Goal: Task Accomplishment & Management: Complete application form

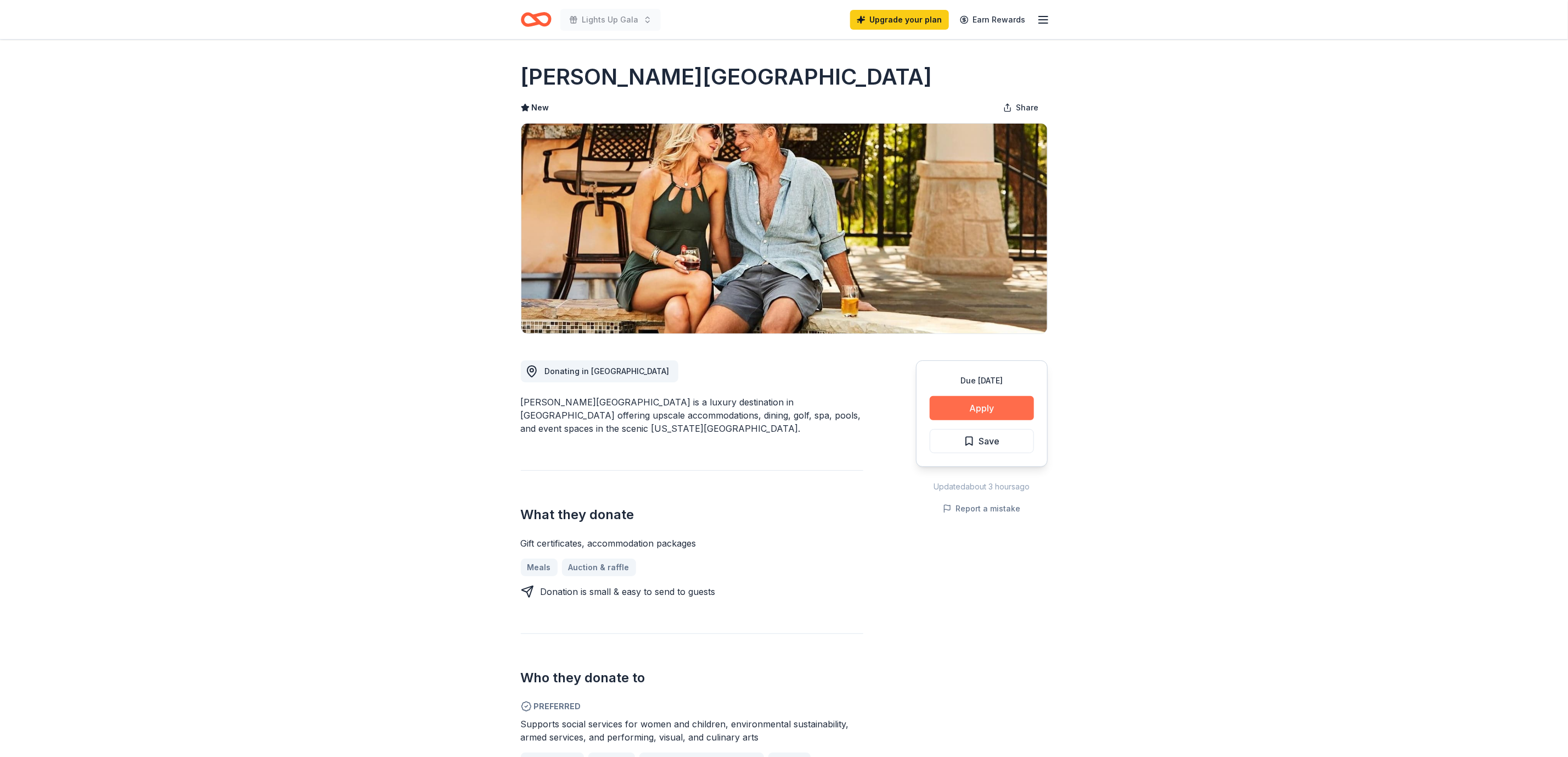
click at [1001, 414] on button "Apply" at bounding box center [982, 408] width 105 height 25
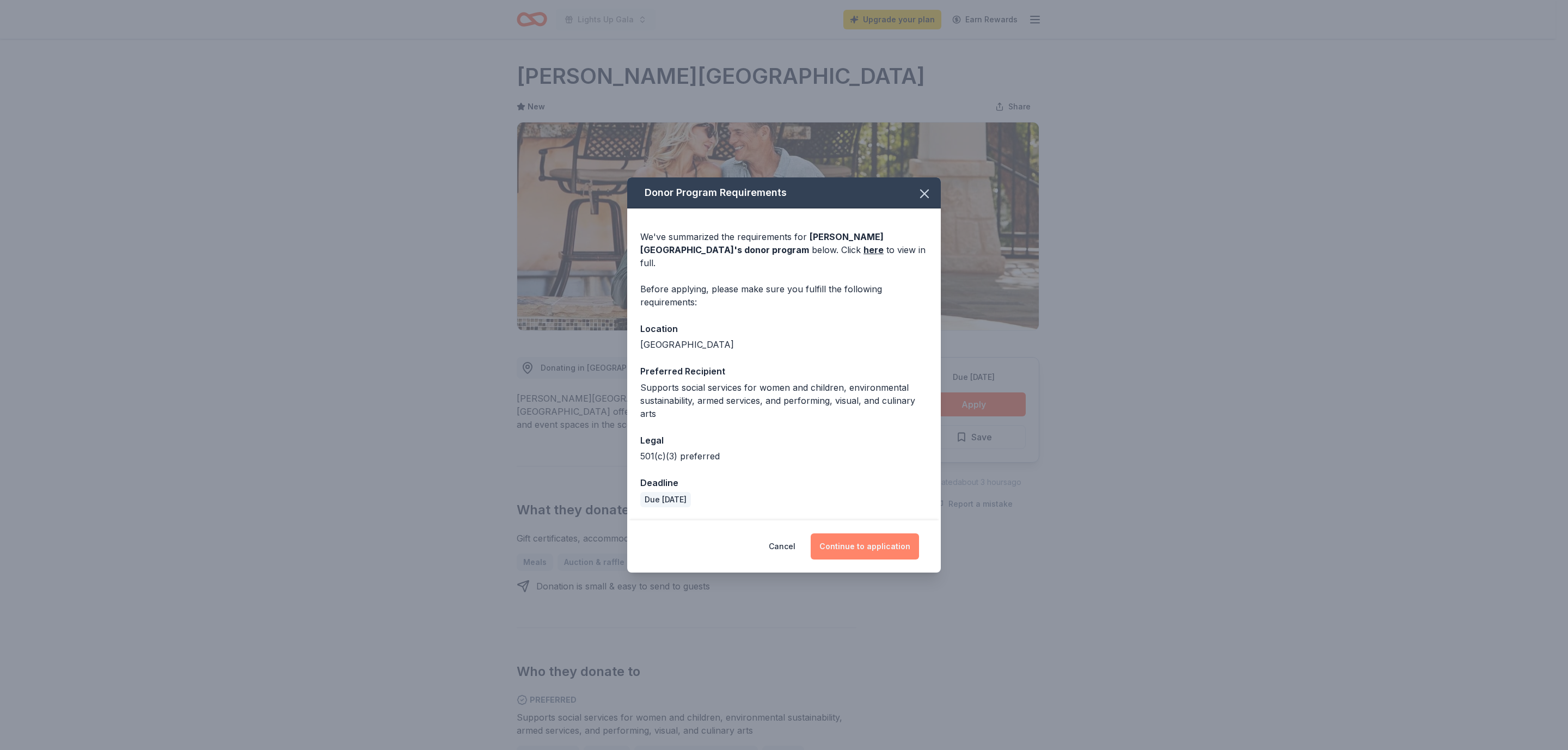
click at [878, 500] on button "Continue to application" at bounding box center [865, 546] width 109 height 26
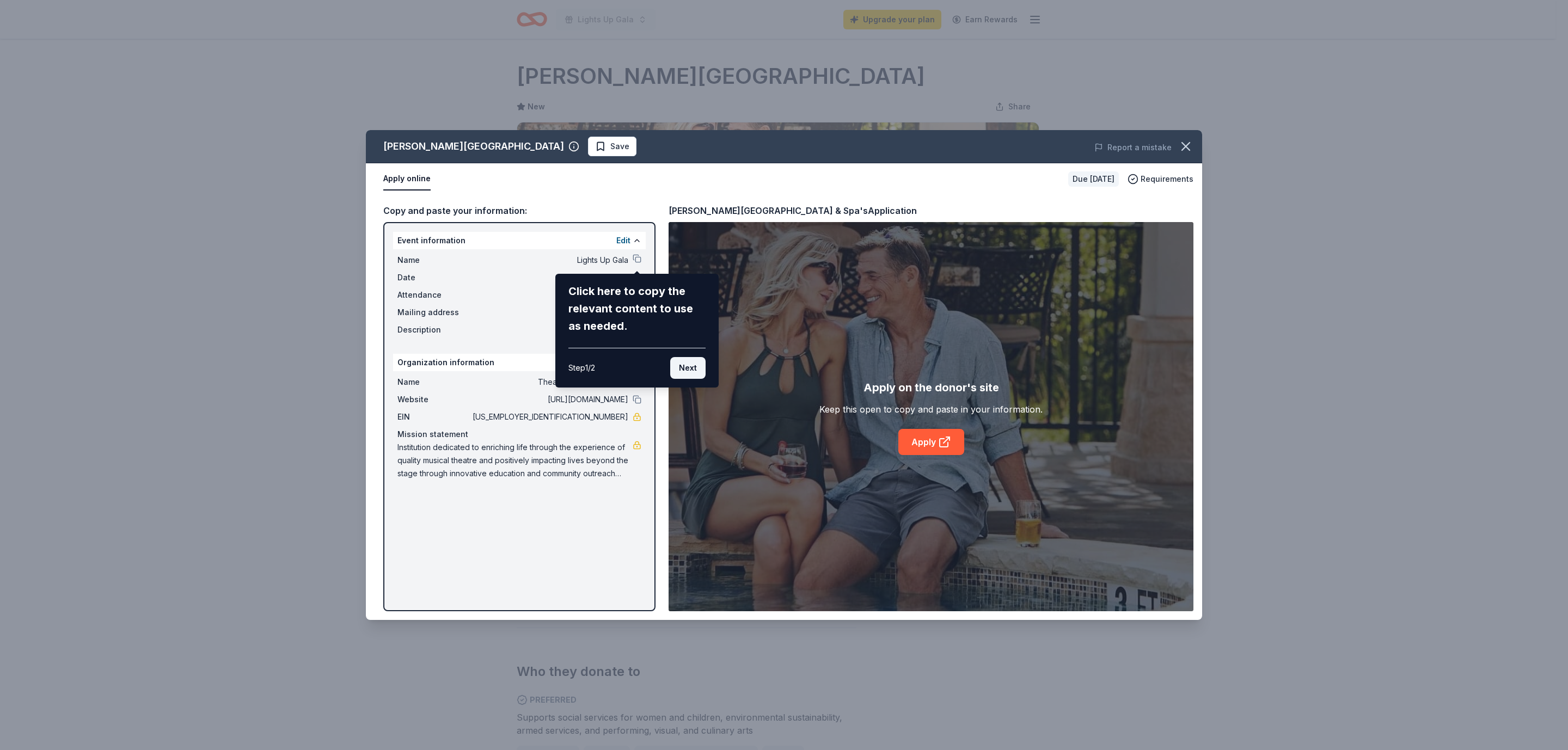
click at [684, 365] on button "Next" at bounding box center [688, 368] width 36 height 22
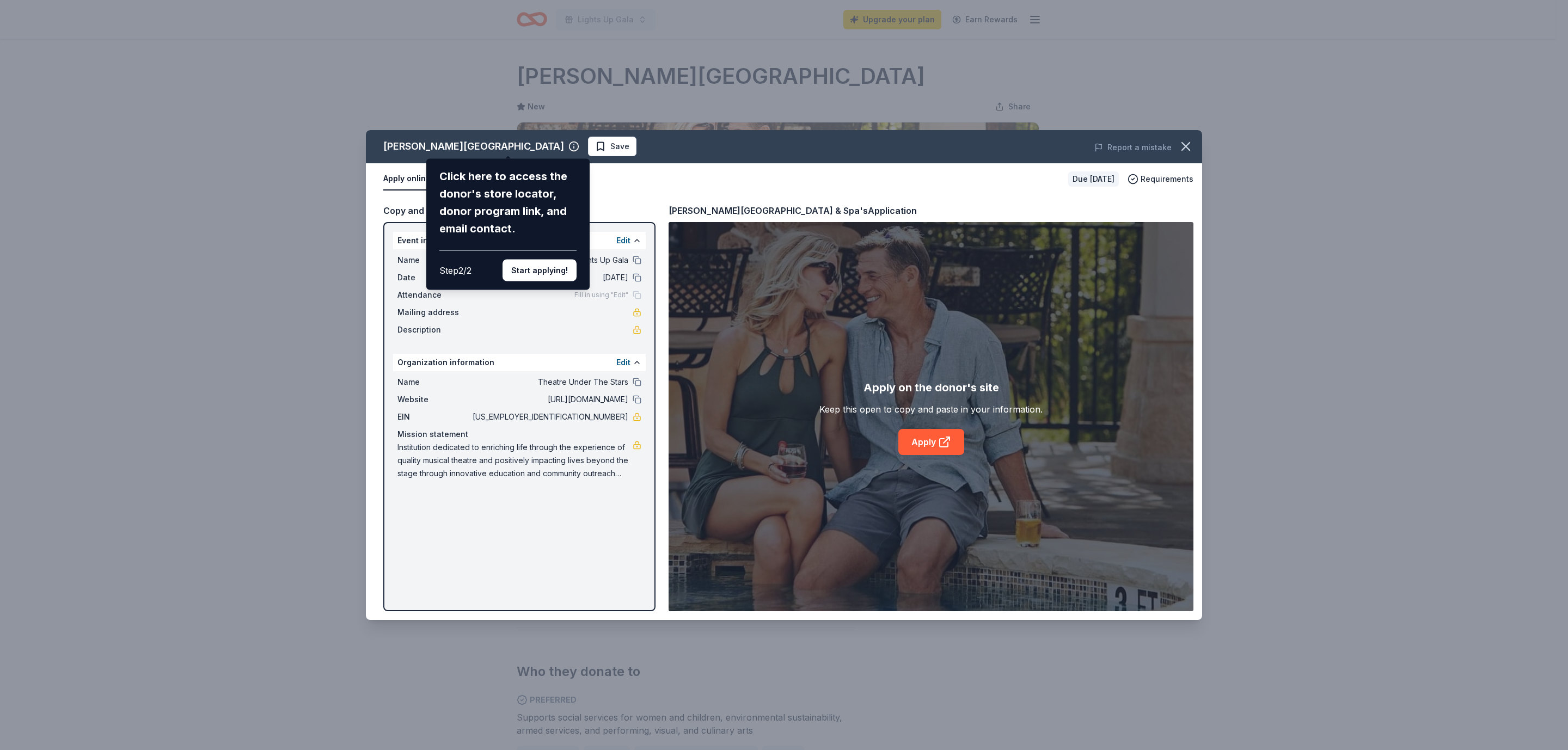
click at [549, 284] on div "Click here to access the donor's store locator, donor program link, and email c…" at bounding box center [508, 224] width 164 height 131
click at [547, 271] on button "Start applying!" at bounding box center [539, 270] width 74 height 22
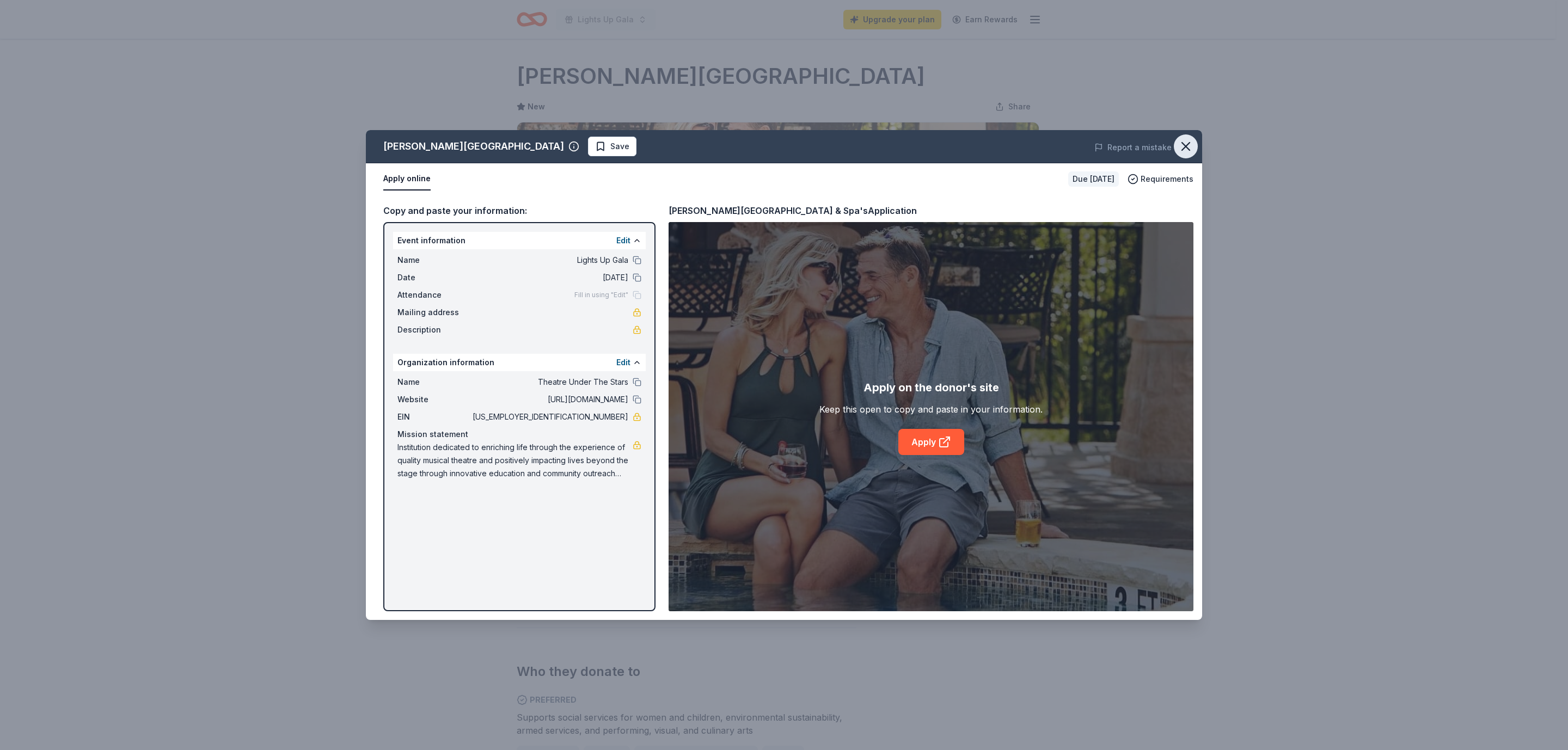
click at [1036, 150] on button "button" at bounding box center [1186, 147] width 24 height 24
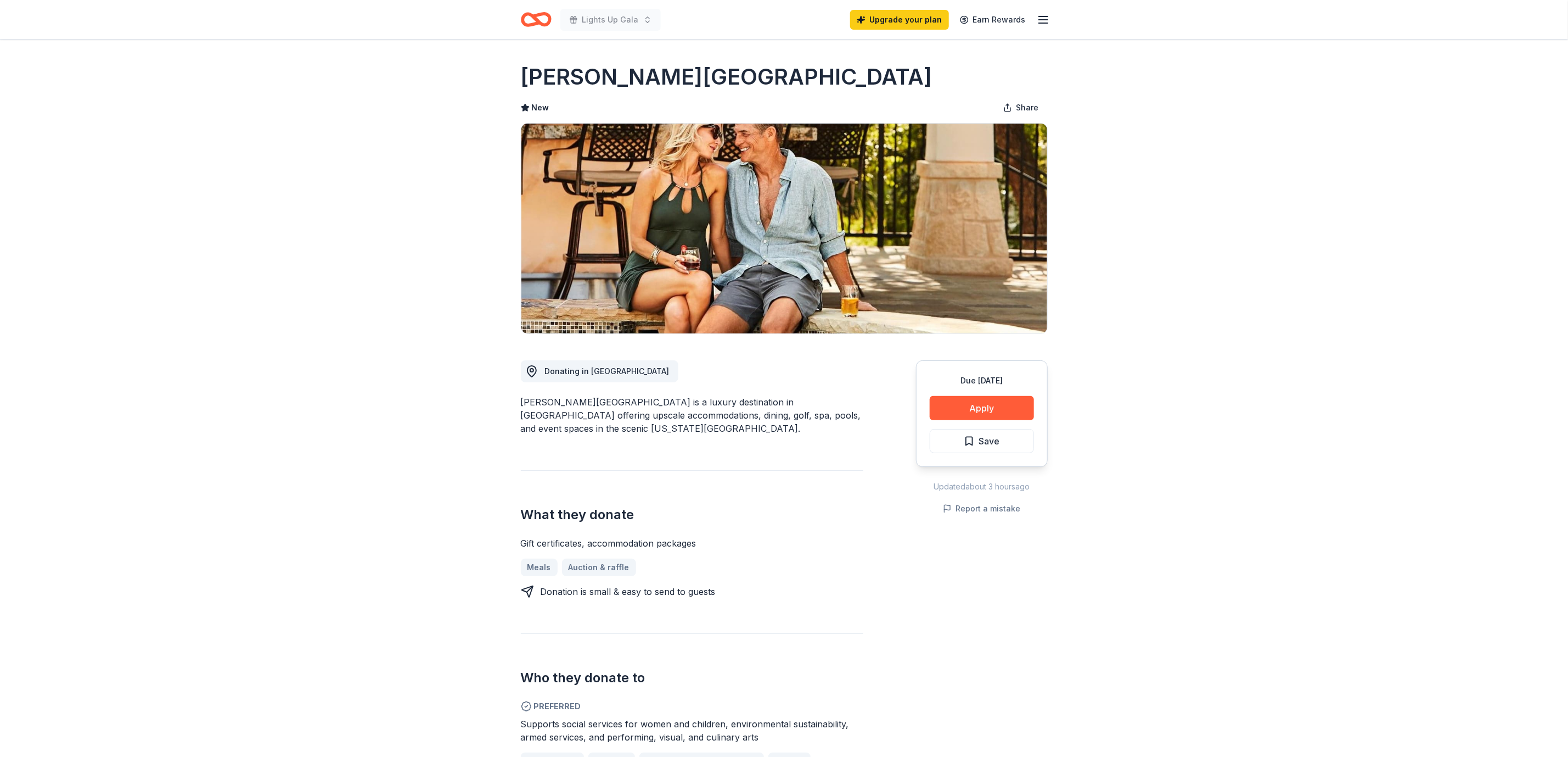
click at [895, 16] on link "Upgrade your plan" at bounding box center [899, 20] width 99 height 20
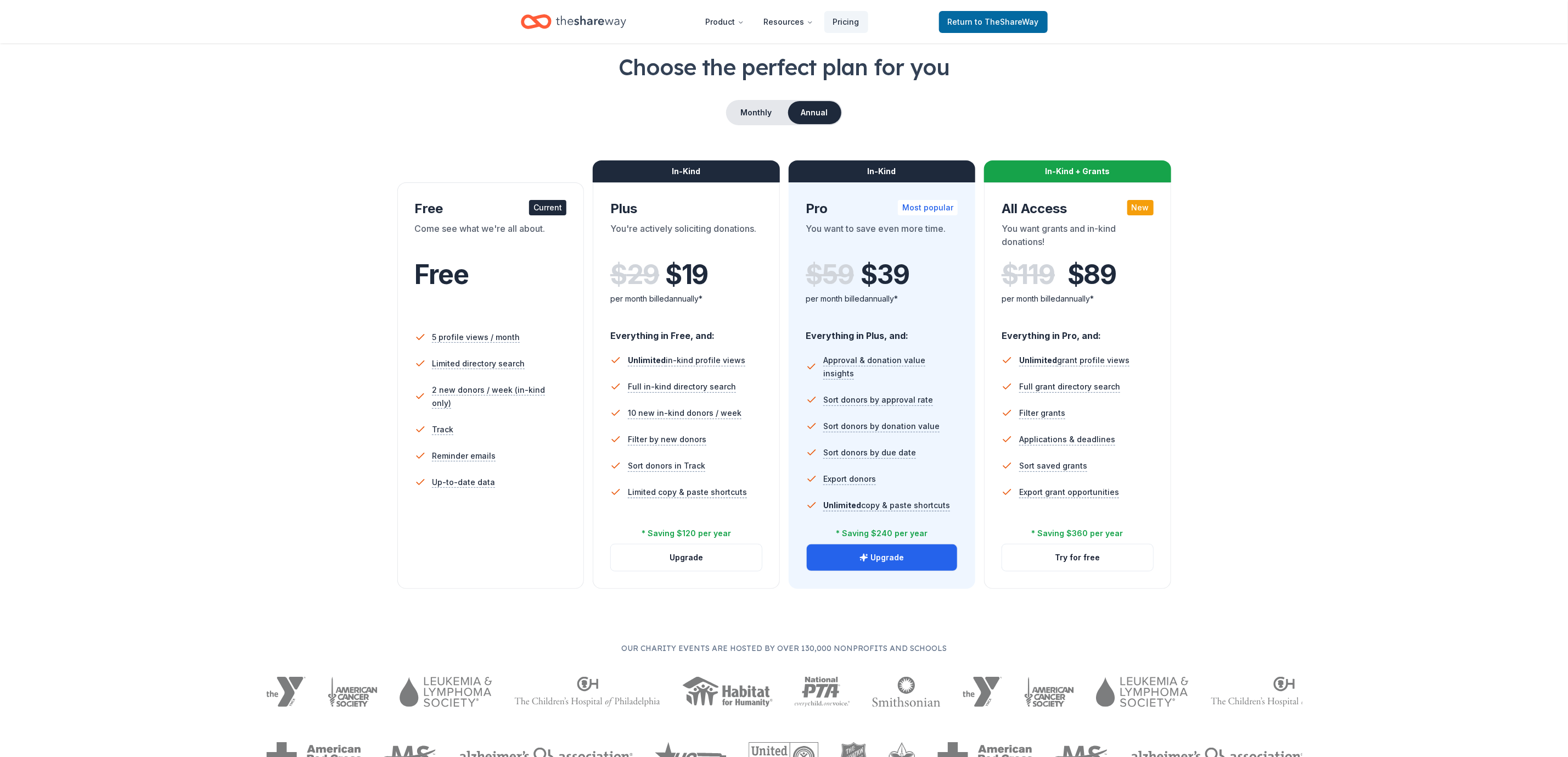
scroll to position [83, 0]
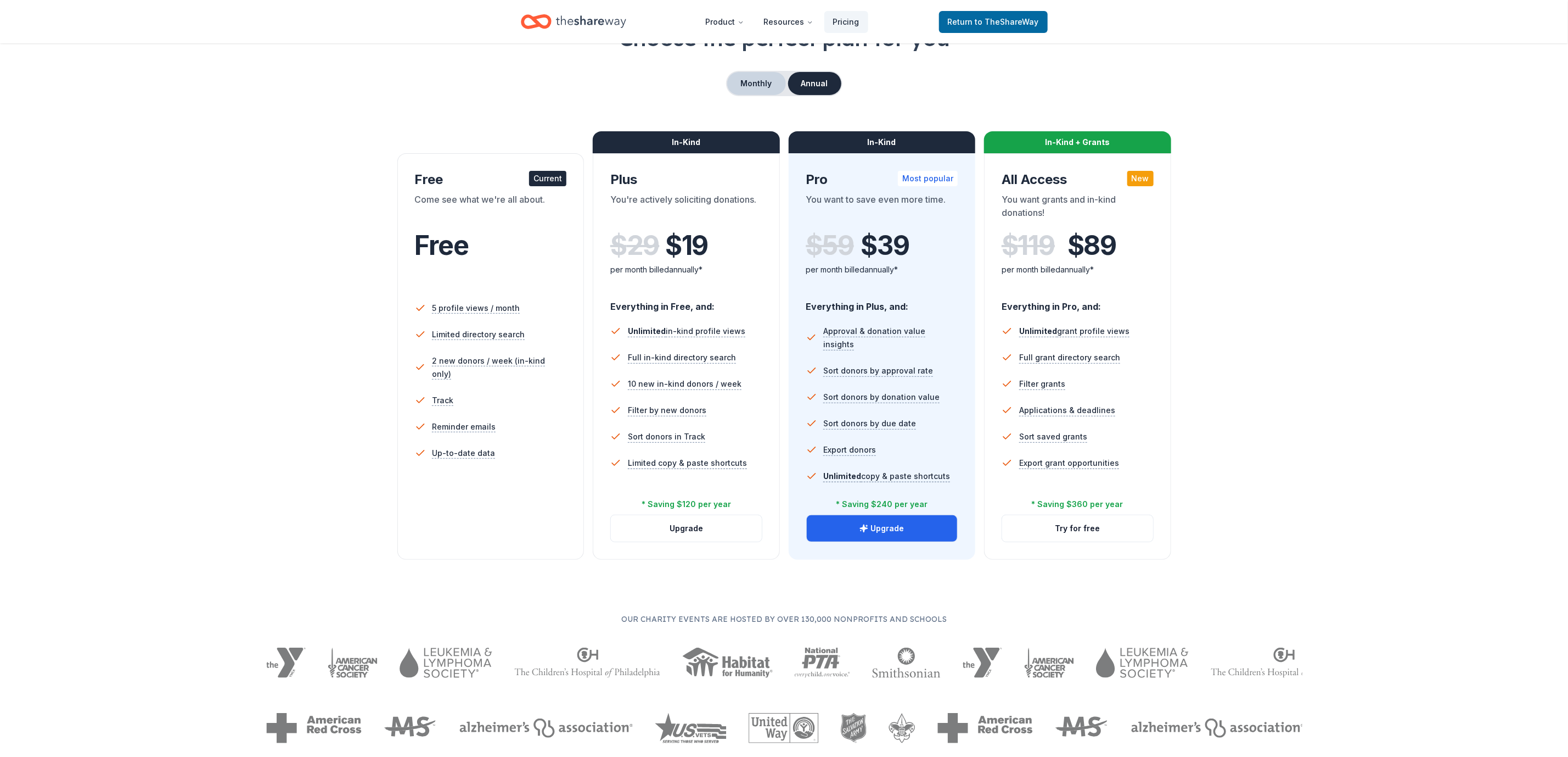
click at [762, 74] on button "Monthly" at bounding box center [757, 83] width 59 height 23
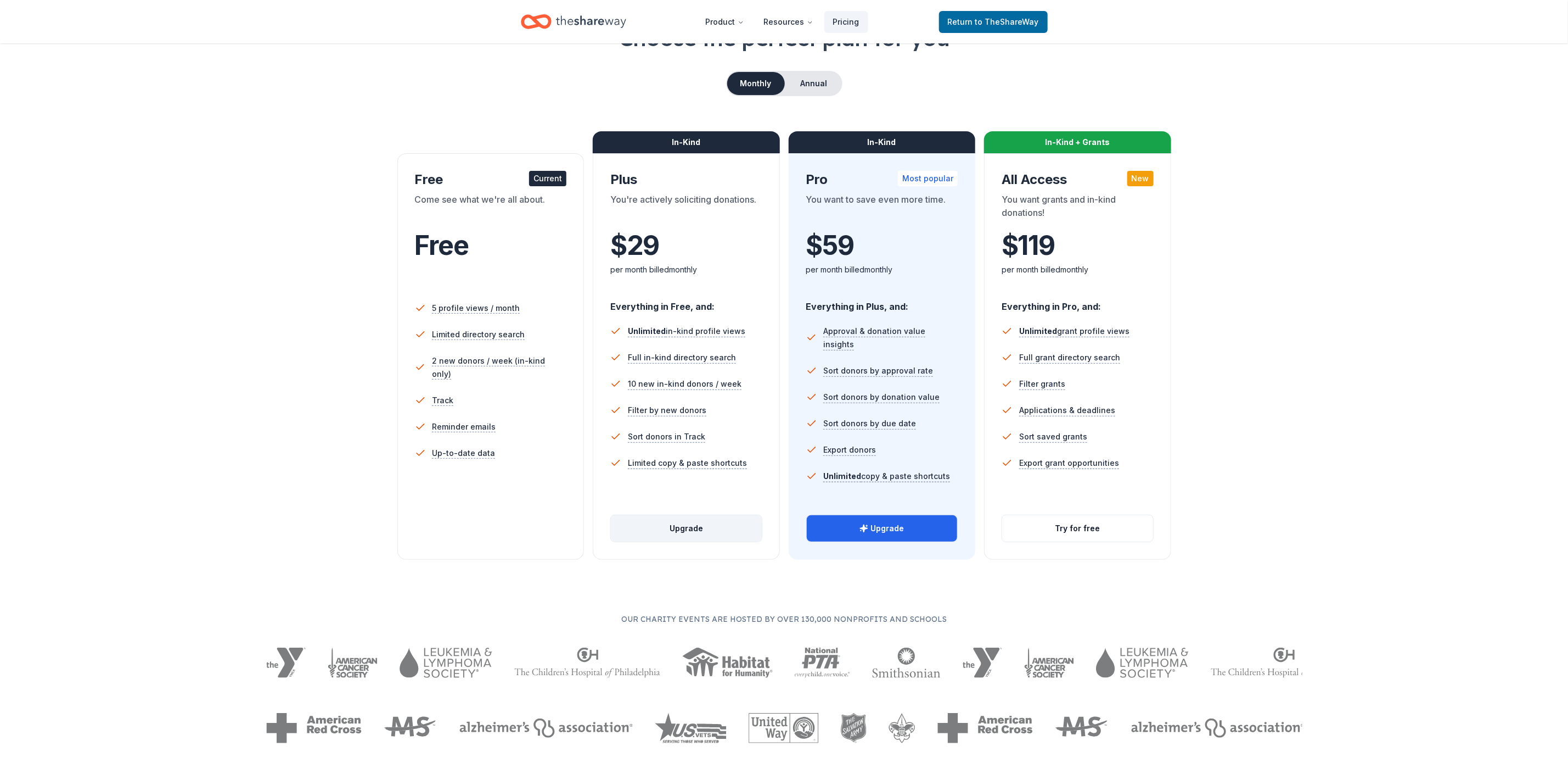
click at [690, 504] on button "Upgrade" at bounding box center [686, 528] width 151 height 26
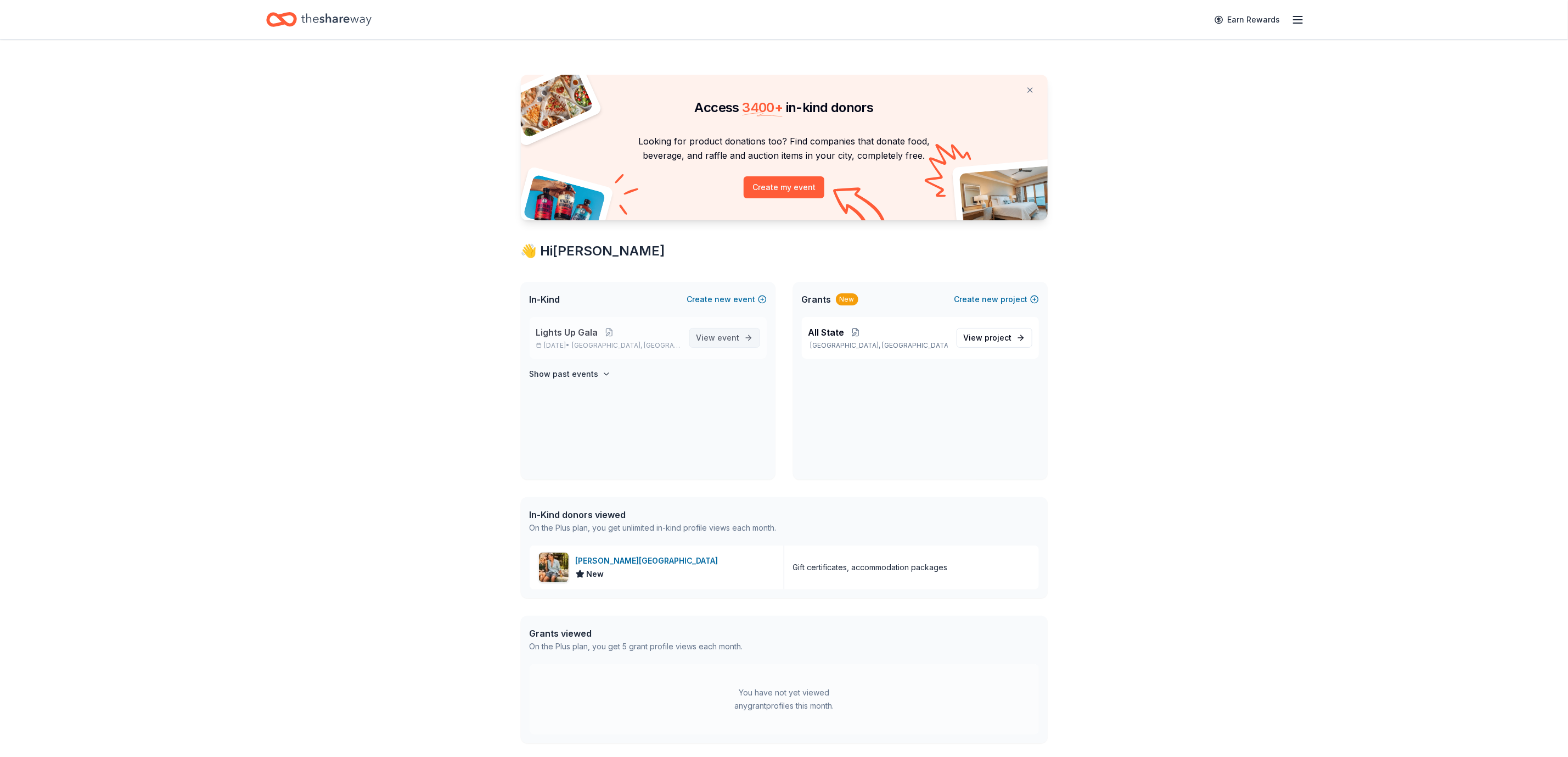
click at [735, 344] on span "View event" at bounding box center [717, 338] width 43 height 13
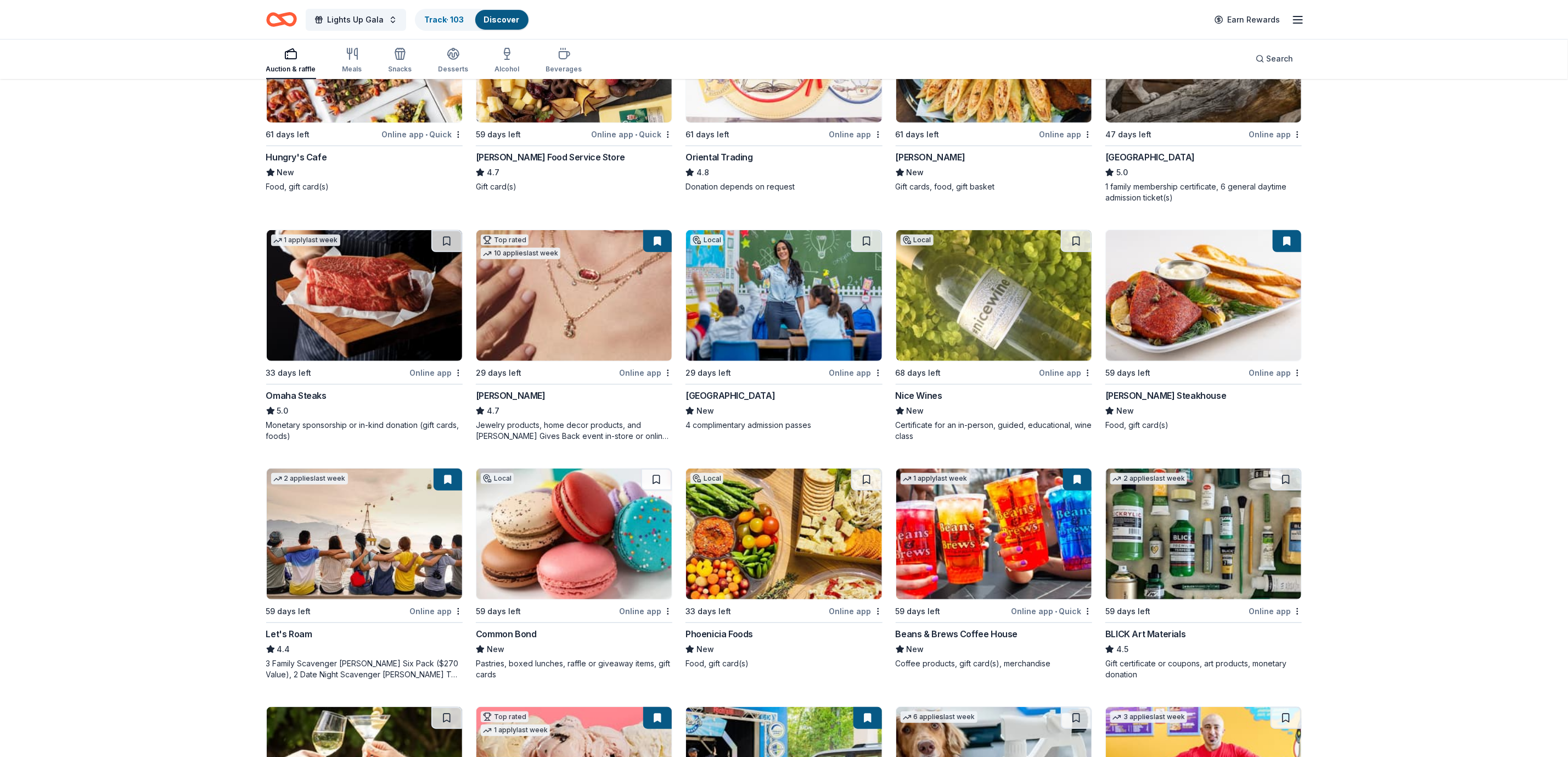
scroll to position [329, 0]
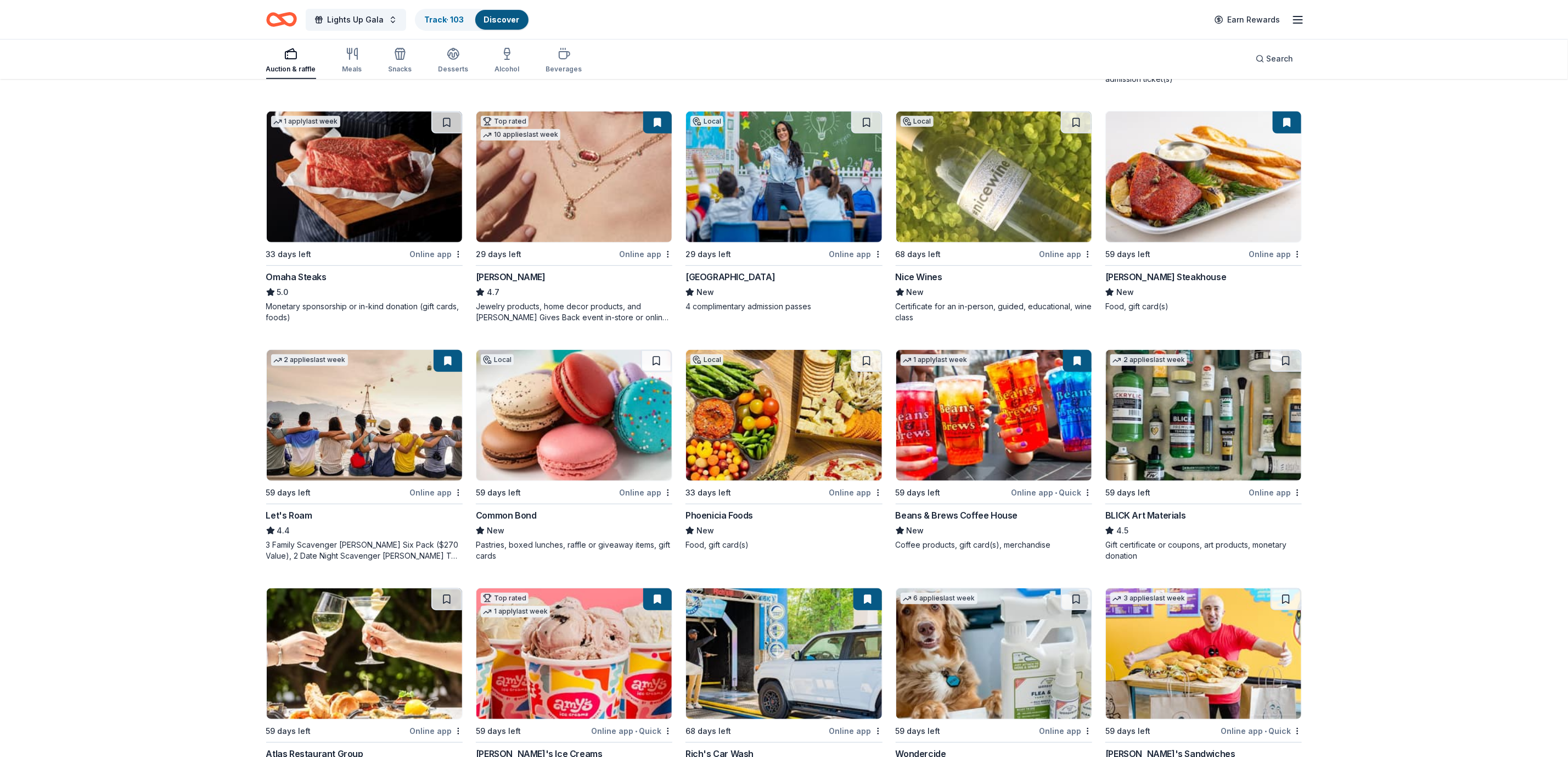
click at [563, 433] on img at bounding box center [574, 415] width 195 height 131
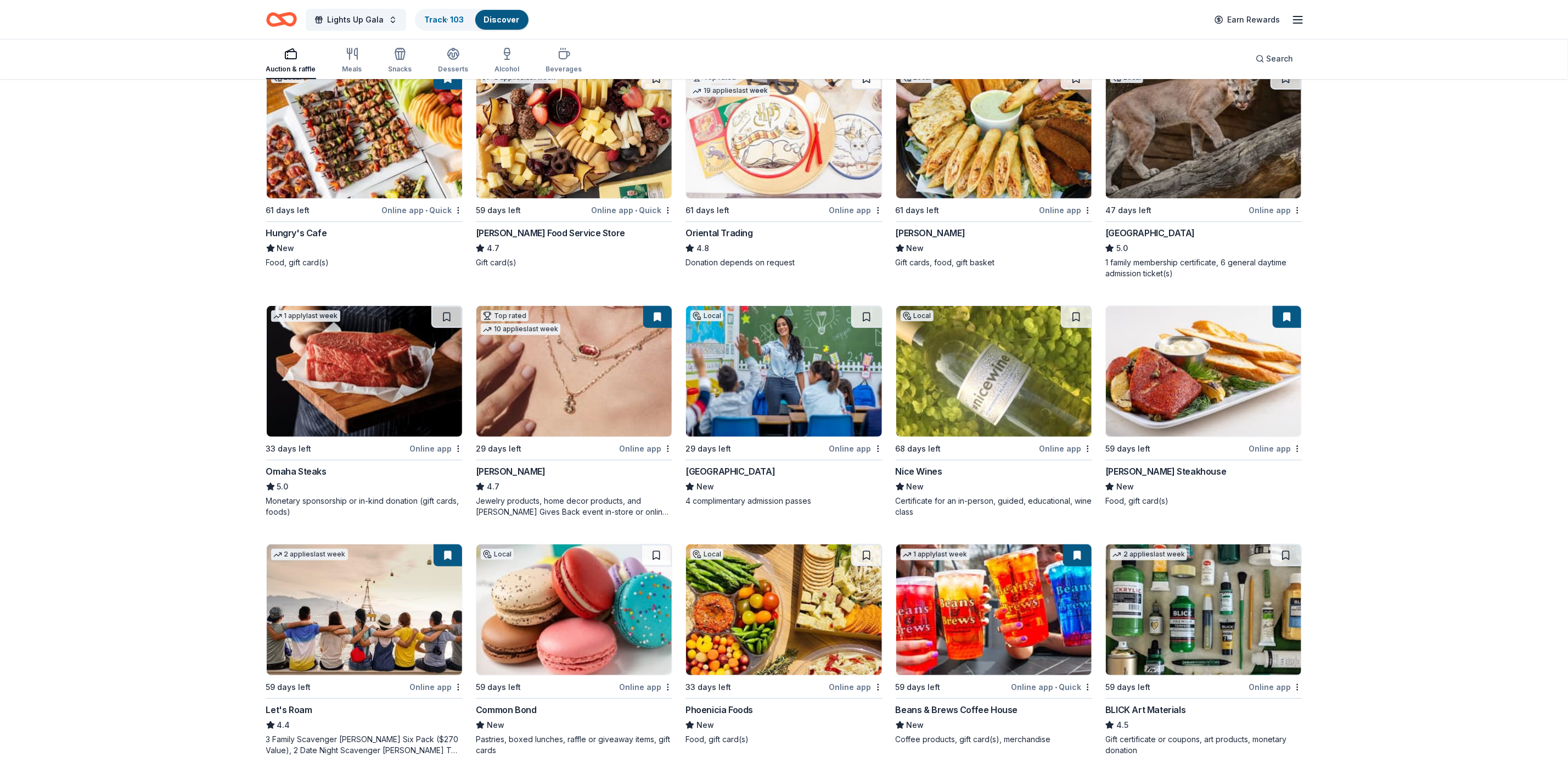
scroll to position [165, 0]
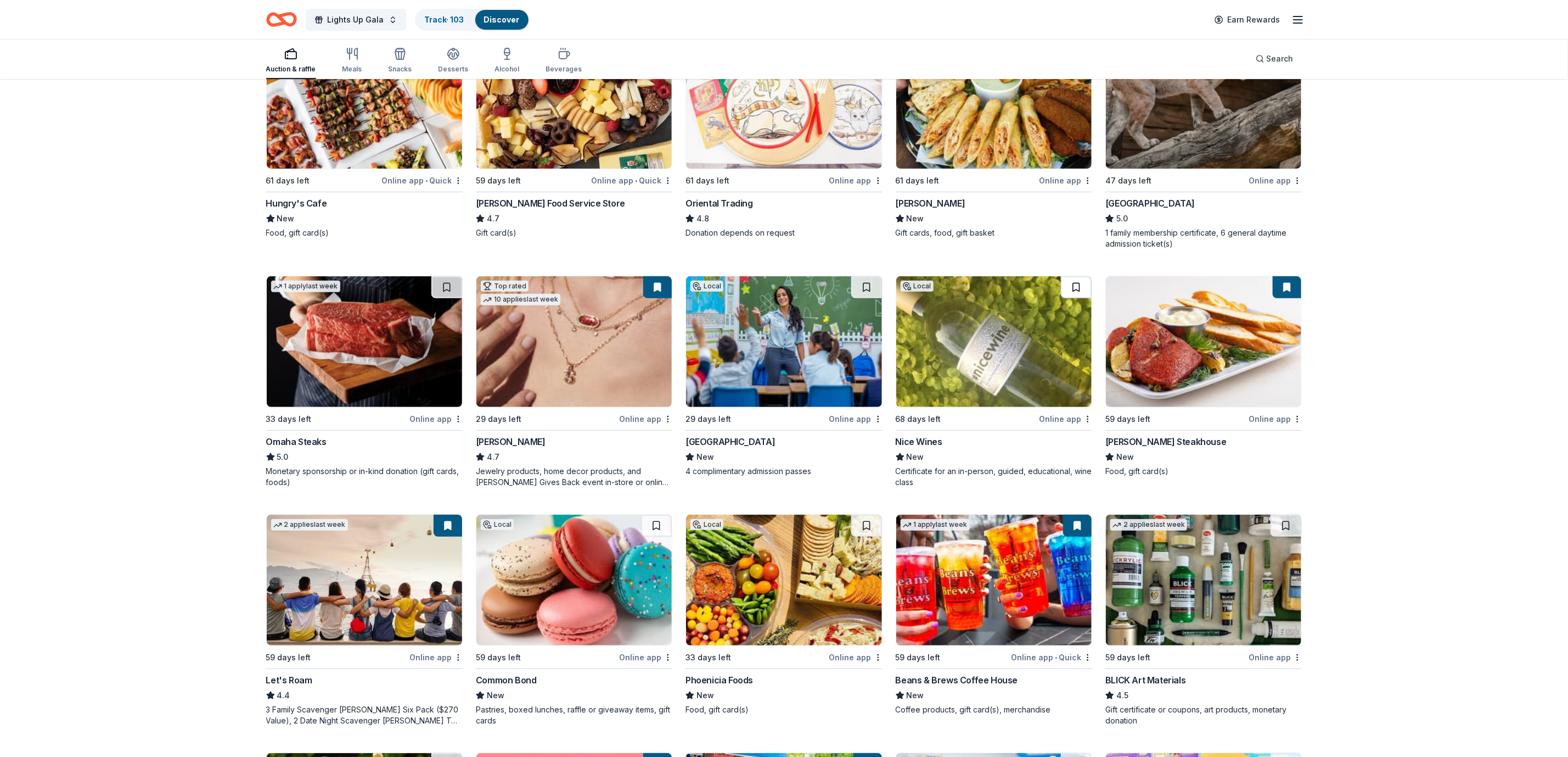
click at [1045, 293] on button at bounding box center [1076, 287] width 31 height 22
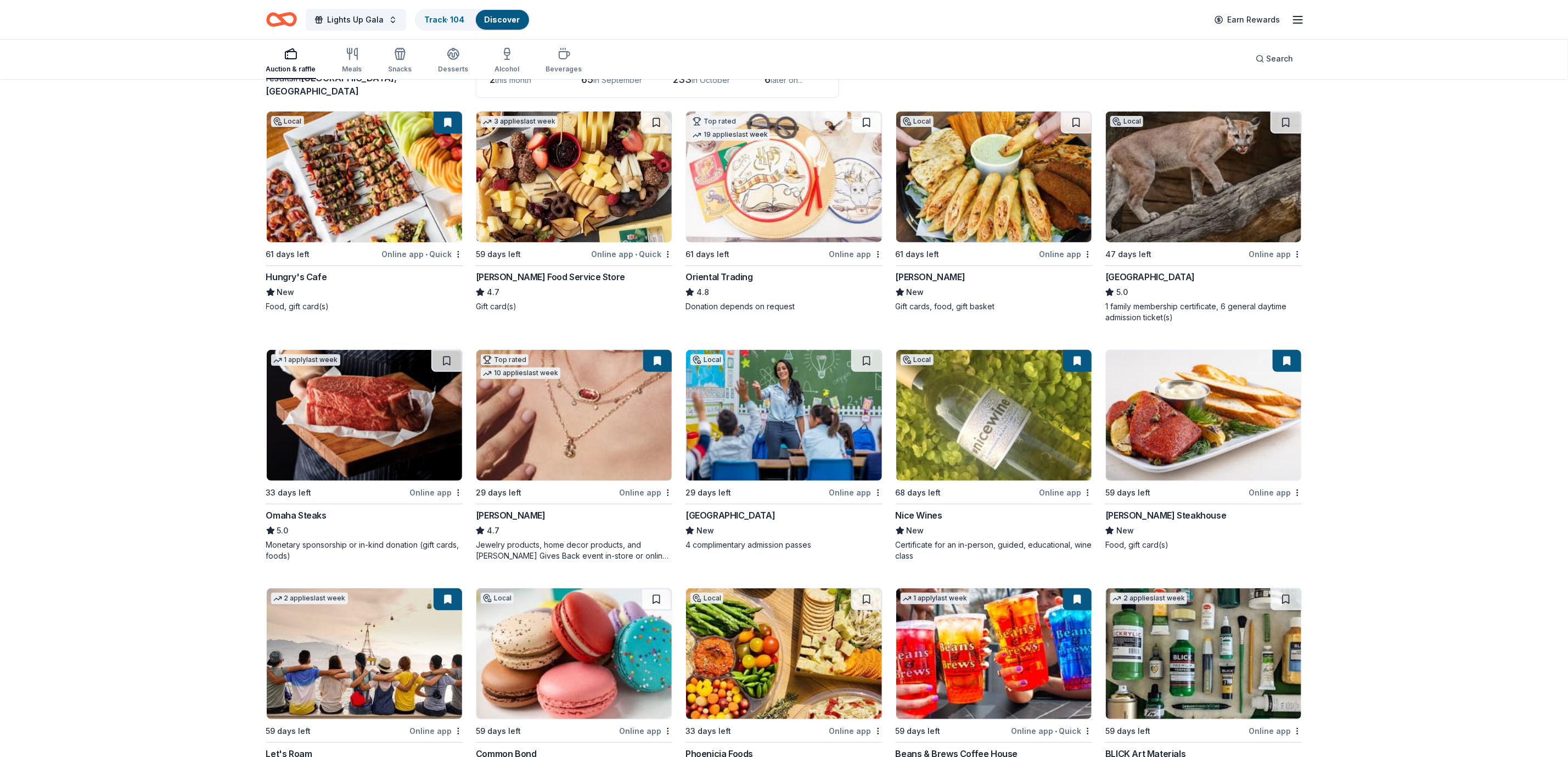
scroll to position [0, 0]
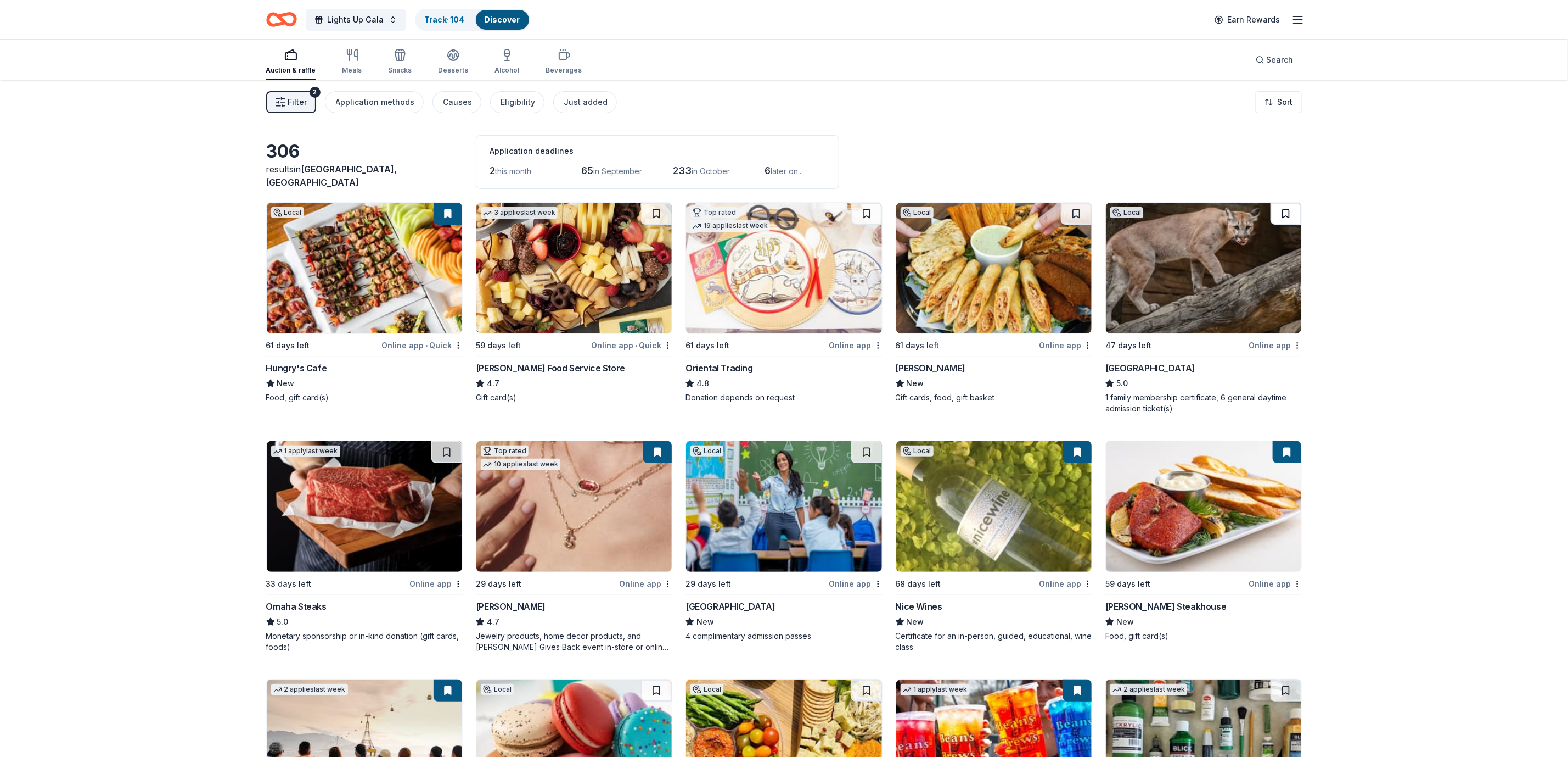
click at [1045, 219] on button at bounding box center [1286, 213] width 31 height 22
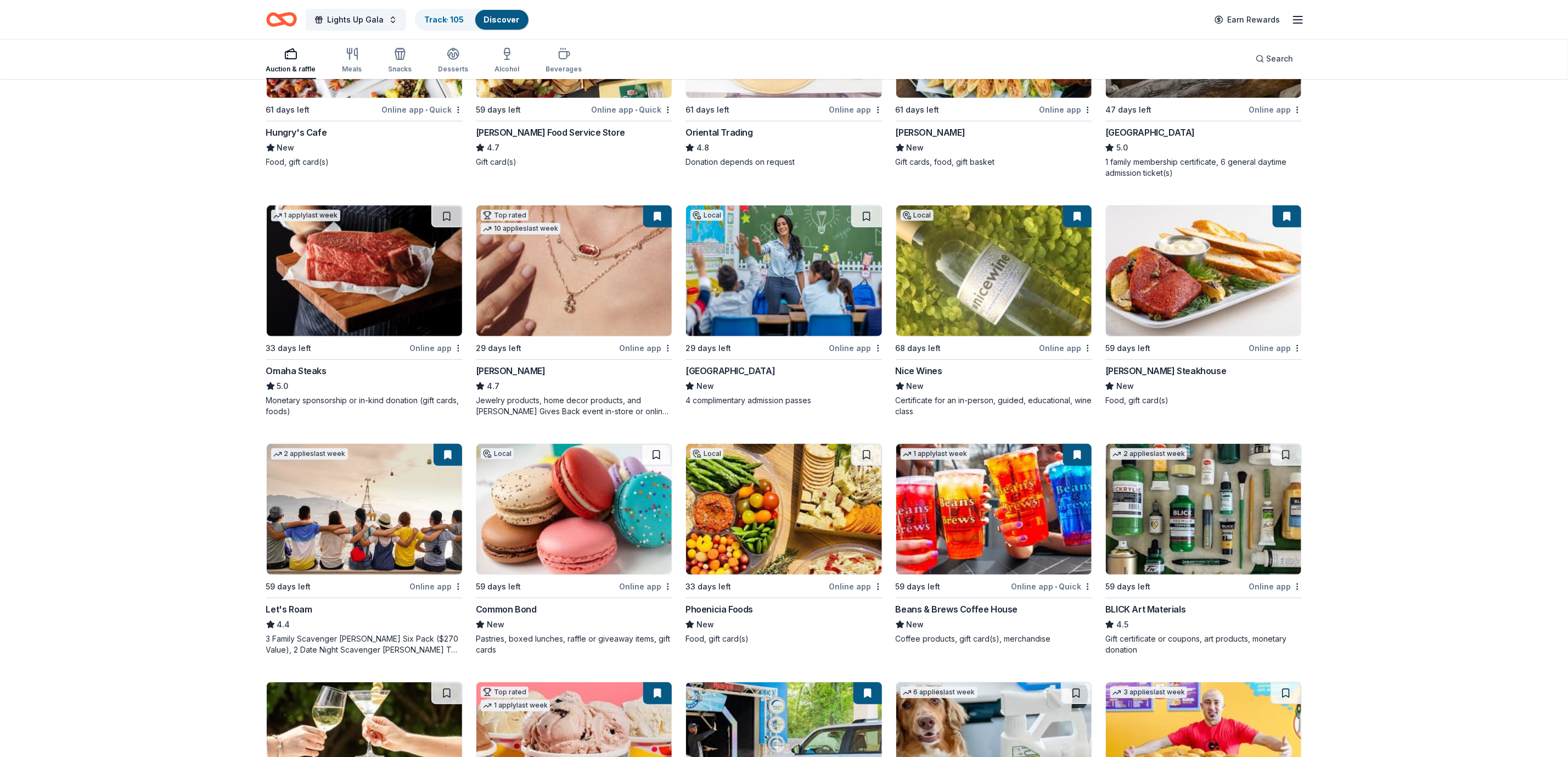
scroll to position [247, 0]
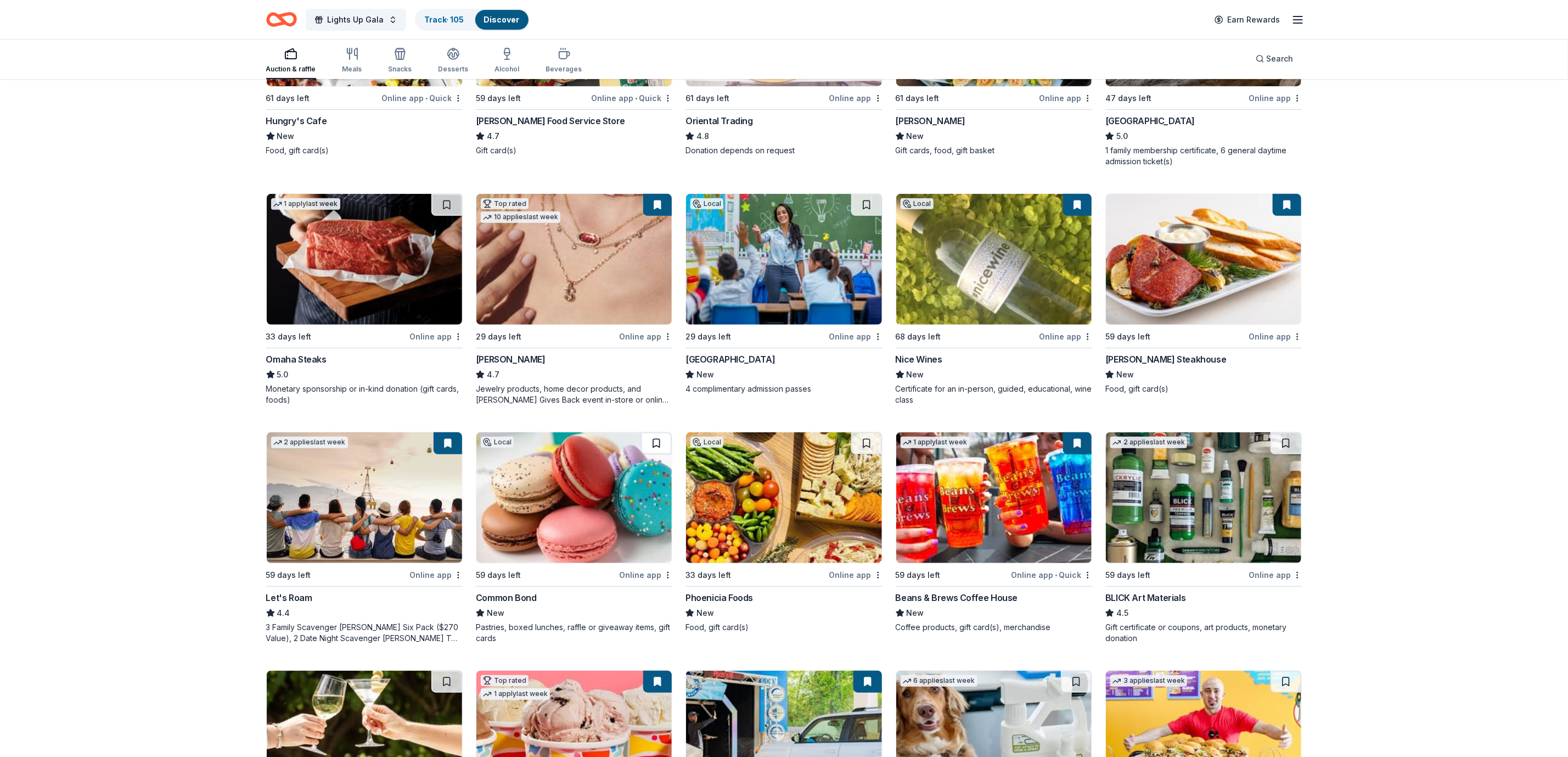
click at [668, 441] on button at bounding box center [657, 443] width 31 height 22
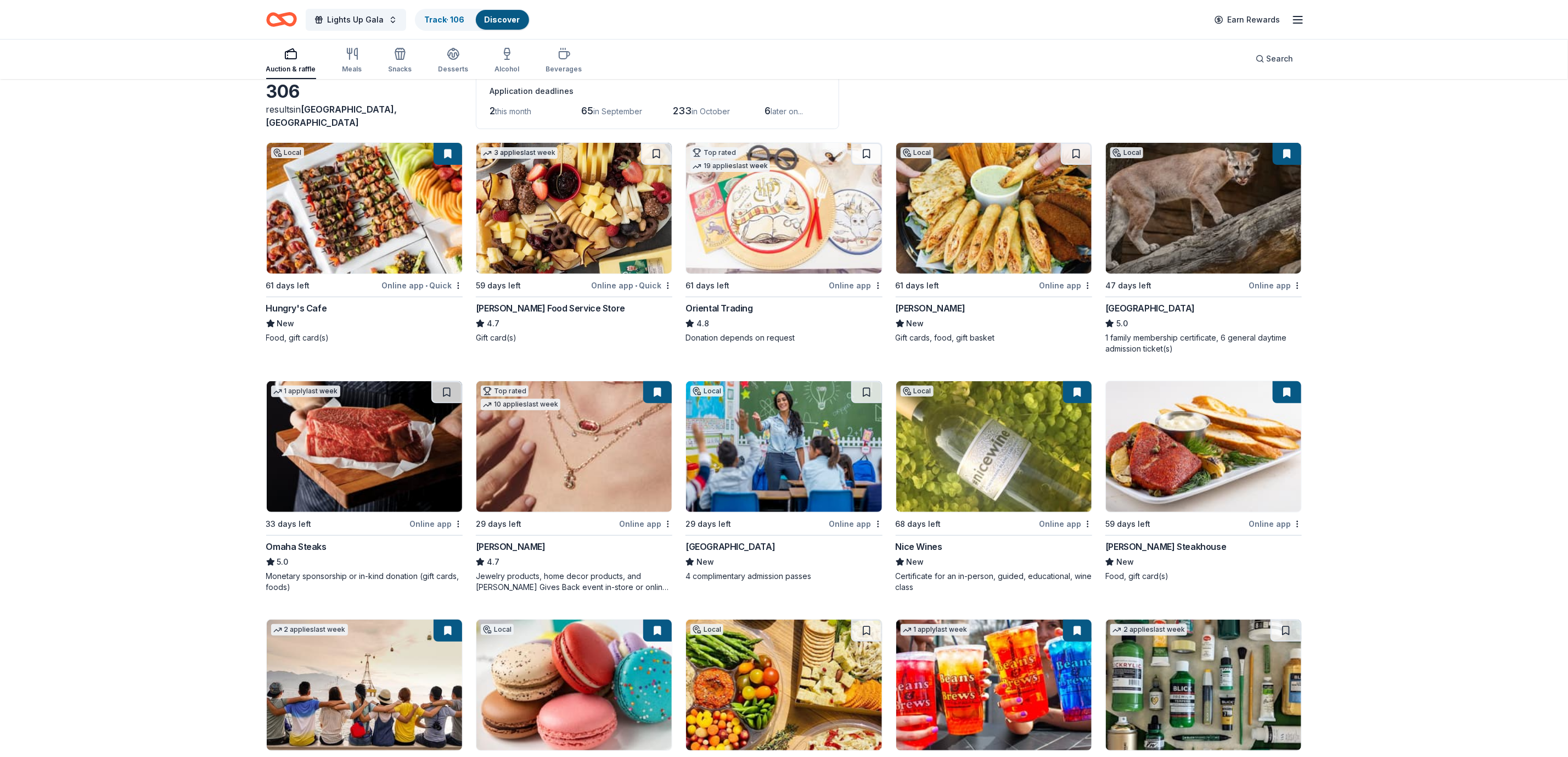
scroll to position [0, 0]
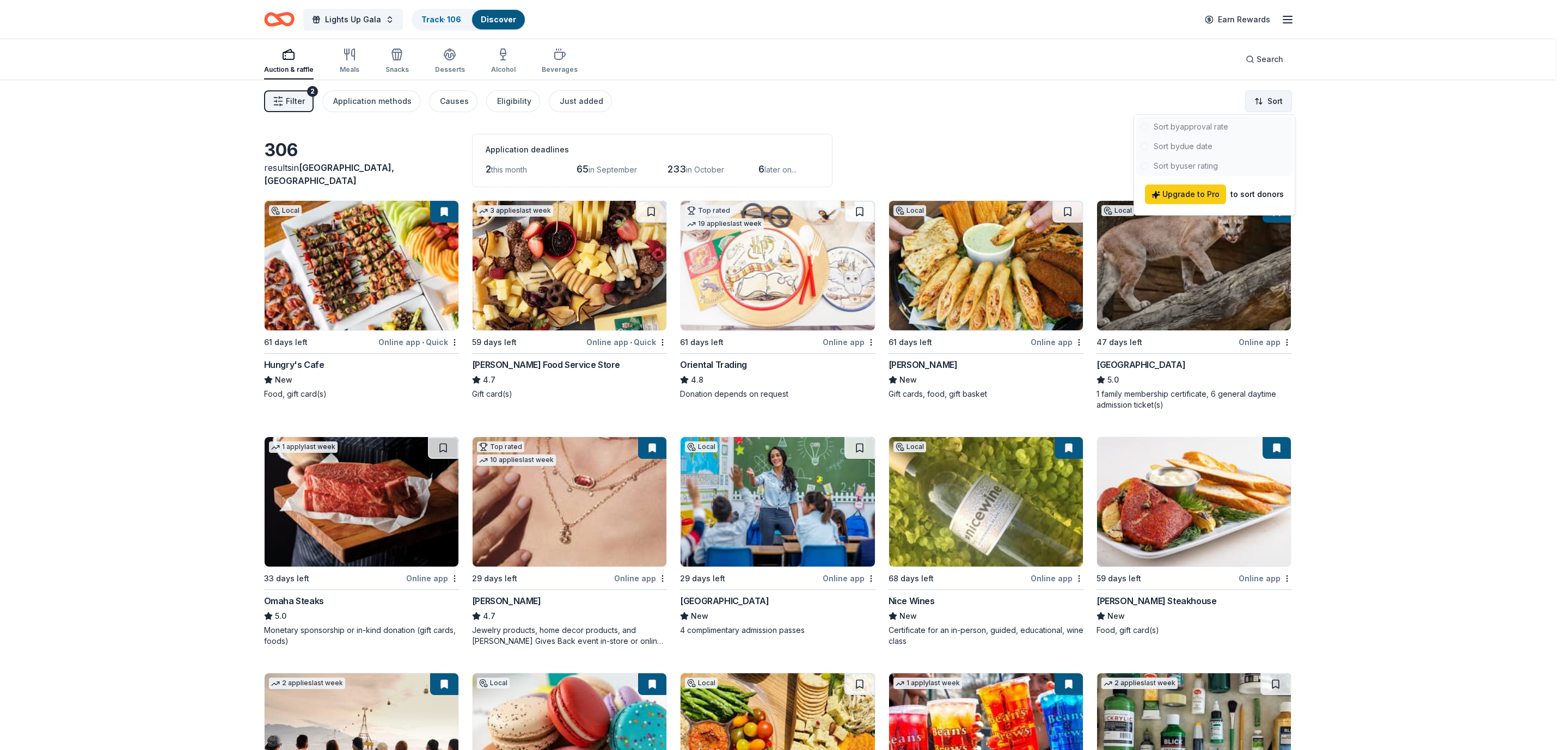
click at [1036, 102] on html "Lights Up Gala Track · 106 Discover Earn Rewards Auction & raffle Meals Snacks …" at bounding box center [784, 375] width 1568 height 750
click at [1036, 149] on div at bounding box center [1214, 146] width 156 height 59
click at [70, 365] on html "Lights Up Gala Track · 106 Discover Earn Rewards Auction & raffle Meals Snacks …" at bounding box center [784, 375] width 1568 height 750
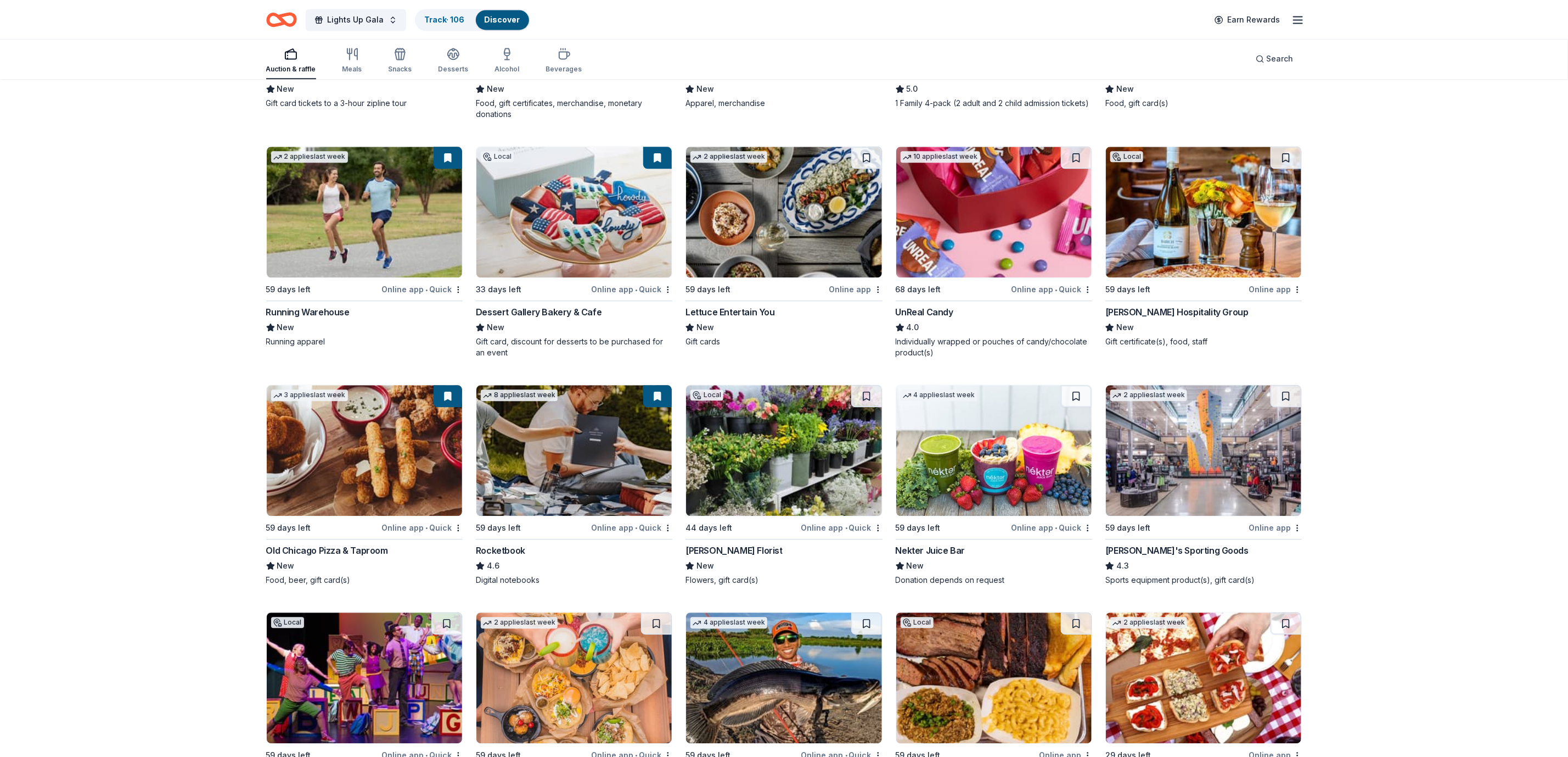
scroll to position [4993, 0]
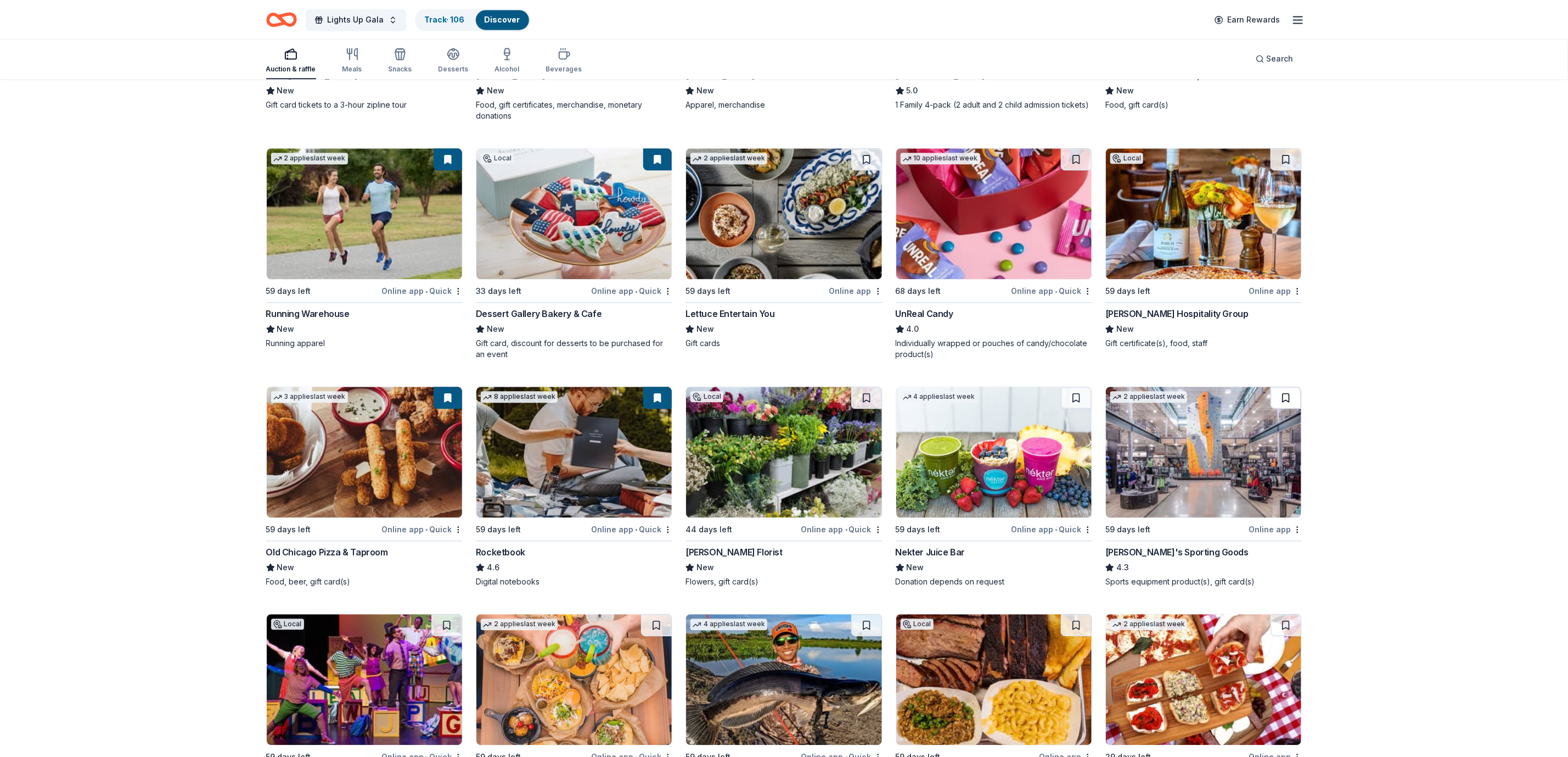
click at [1045, 405] on button at bounding box center [1286, 397] width 31 height 22
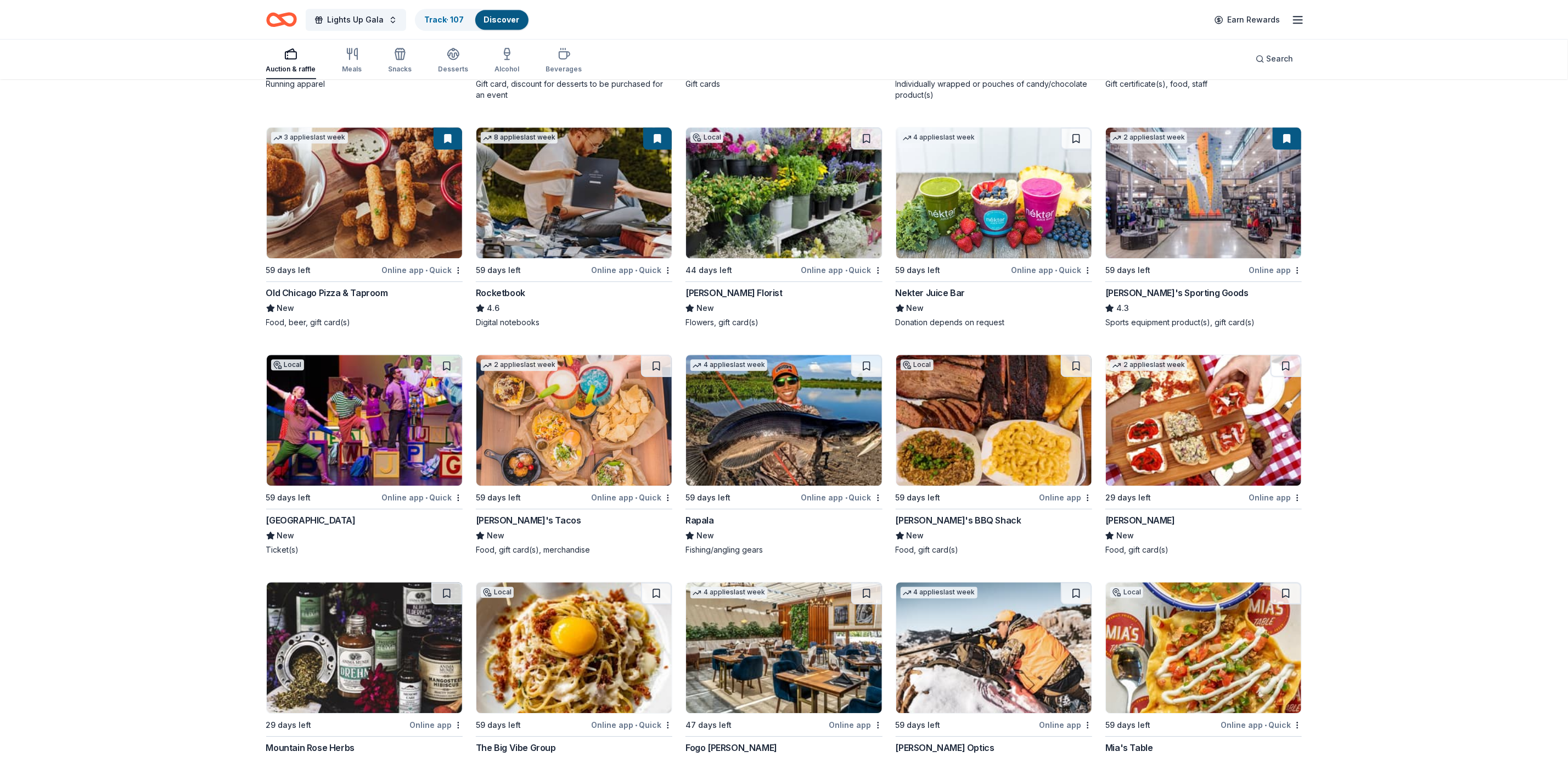
scroll to position [5323, 0]
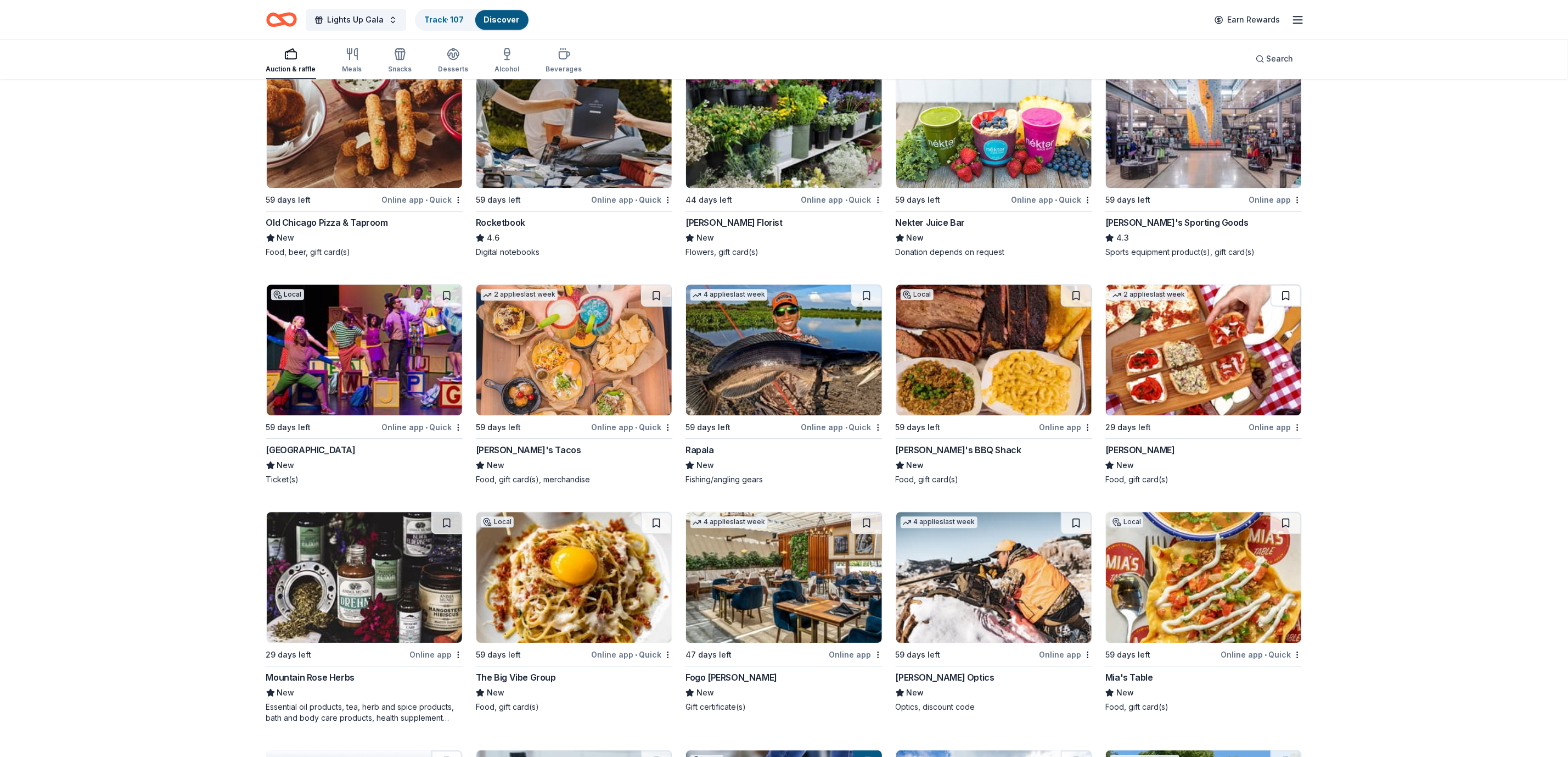
click at [1045, 307] on button at bounding box center [1286, 295] width 31 height 22
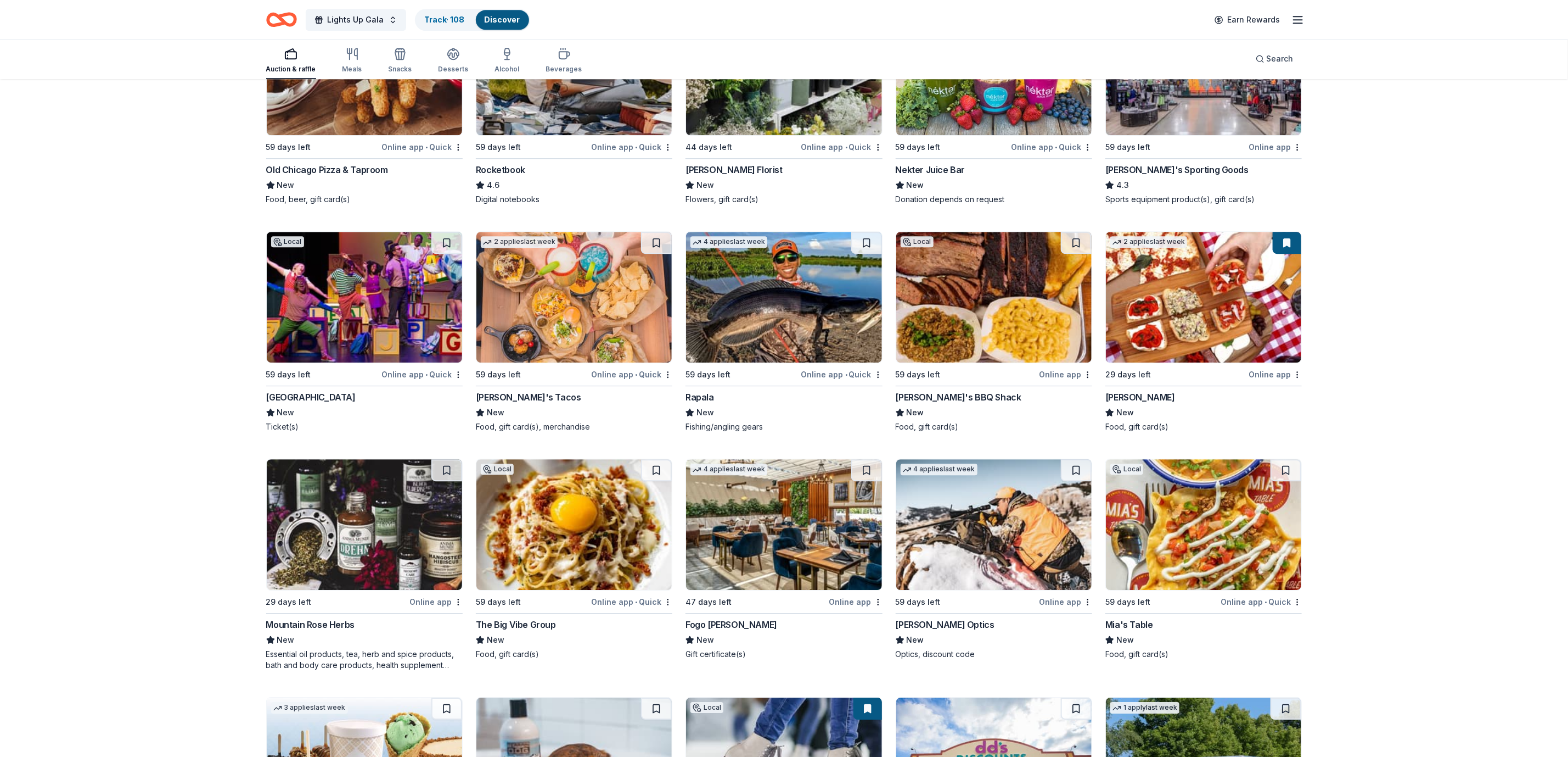
scroll to position [5405, 0]
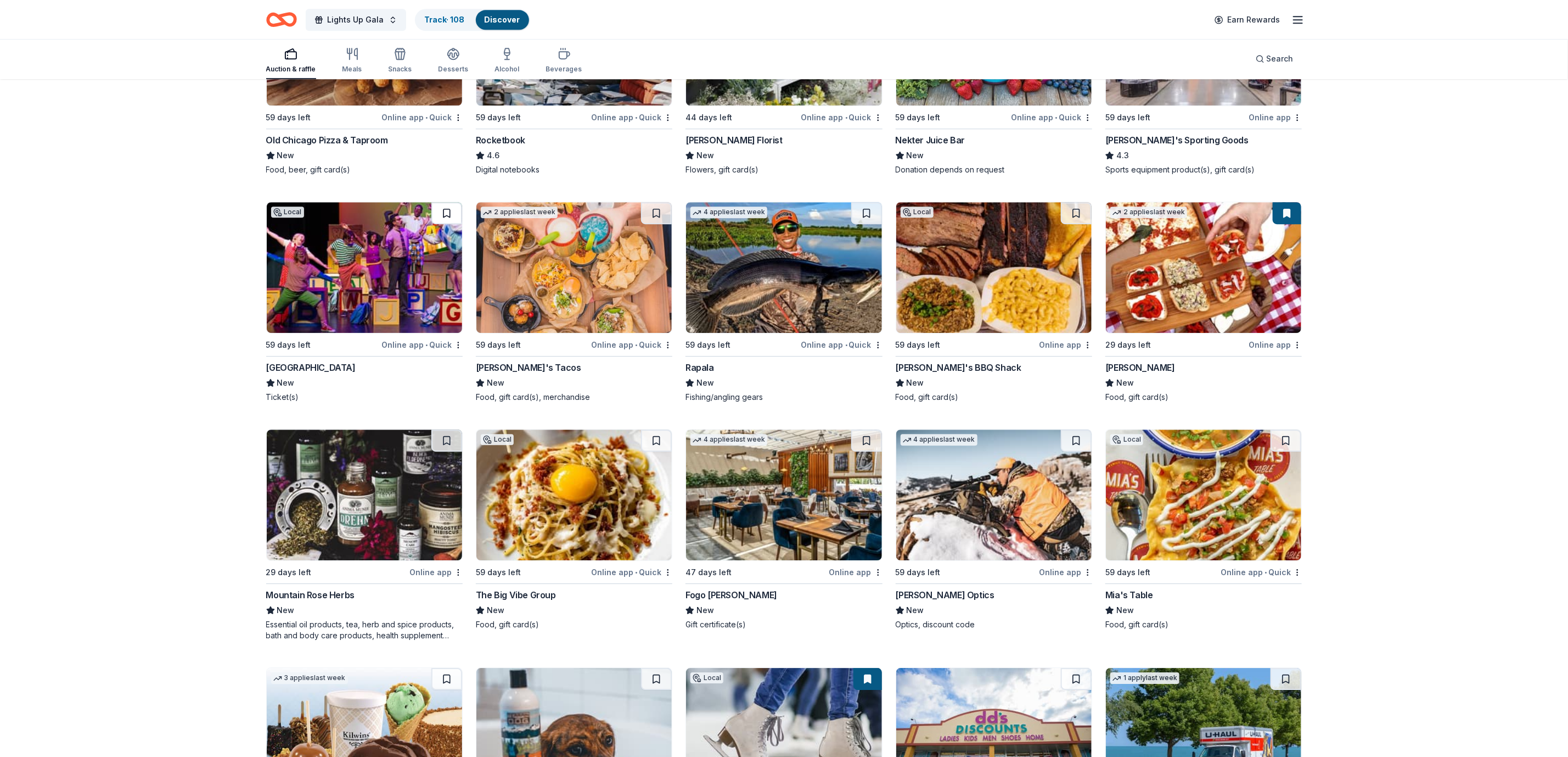
click at [444, 208] on button at bounding box center [447, 213] width 31 height 22
click at [653, 444] on button at bounding box center [657, 440] width 31 height 22
click at [871, 451] on button at bounding box center [867, 440] width 31 height 22
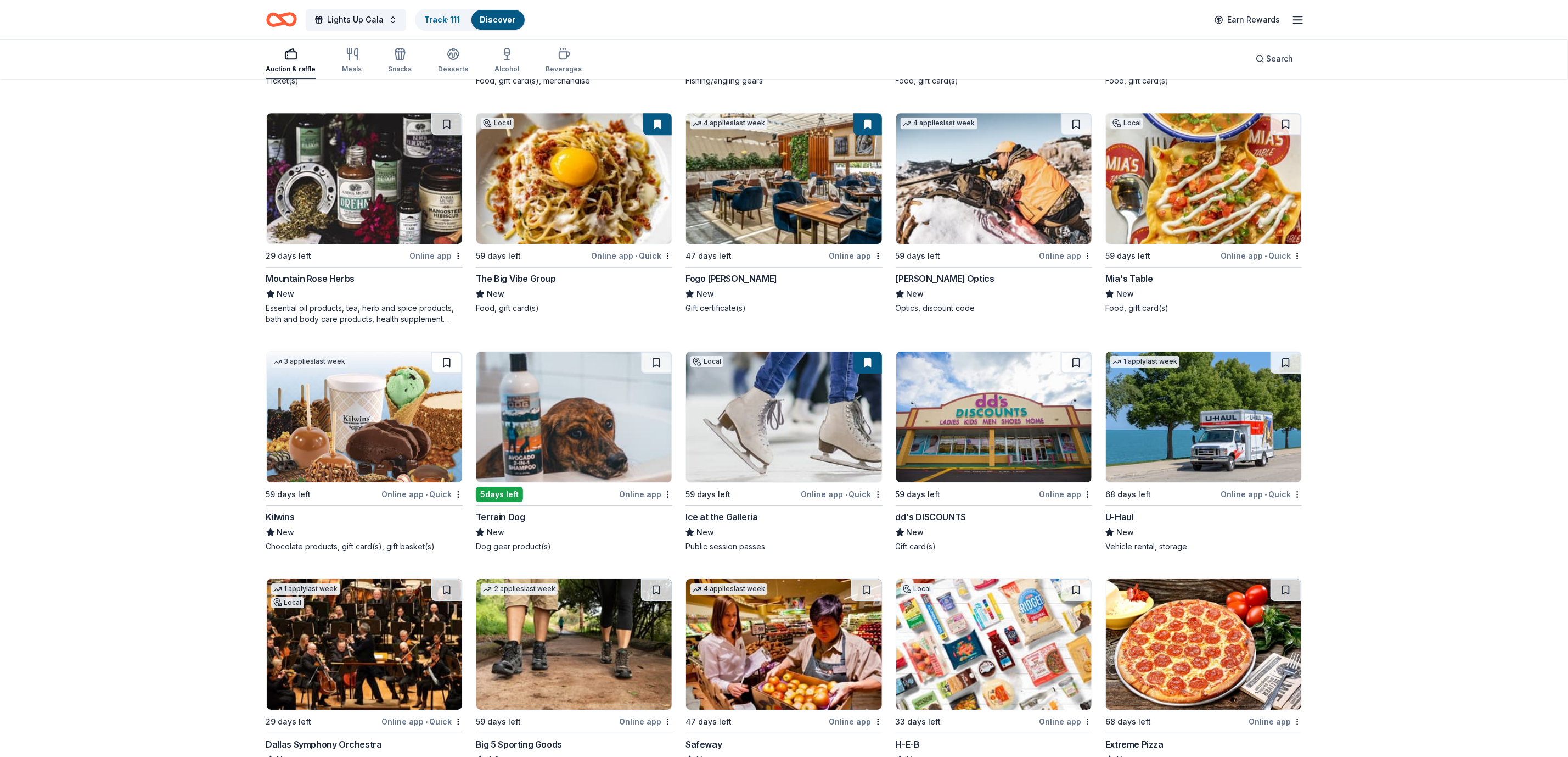
scroll to position [5899, 0]
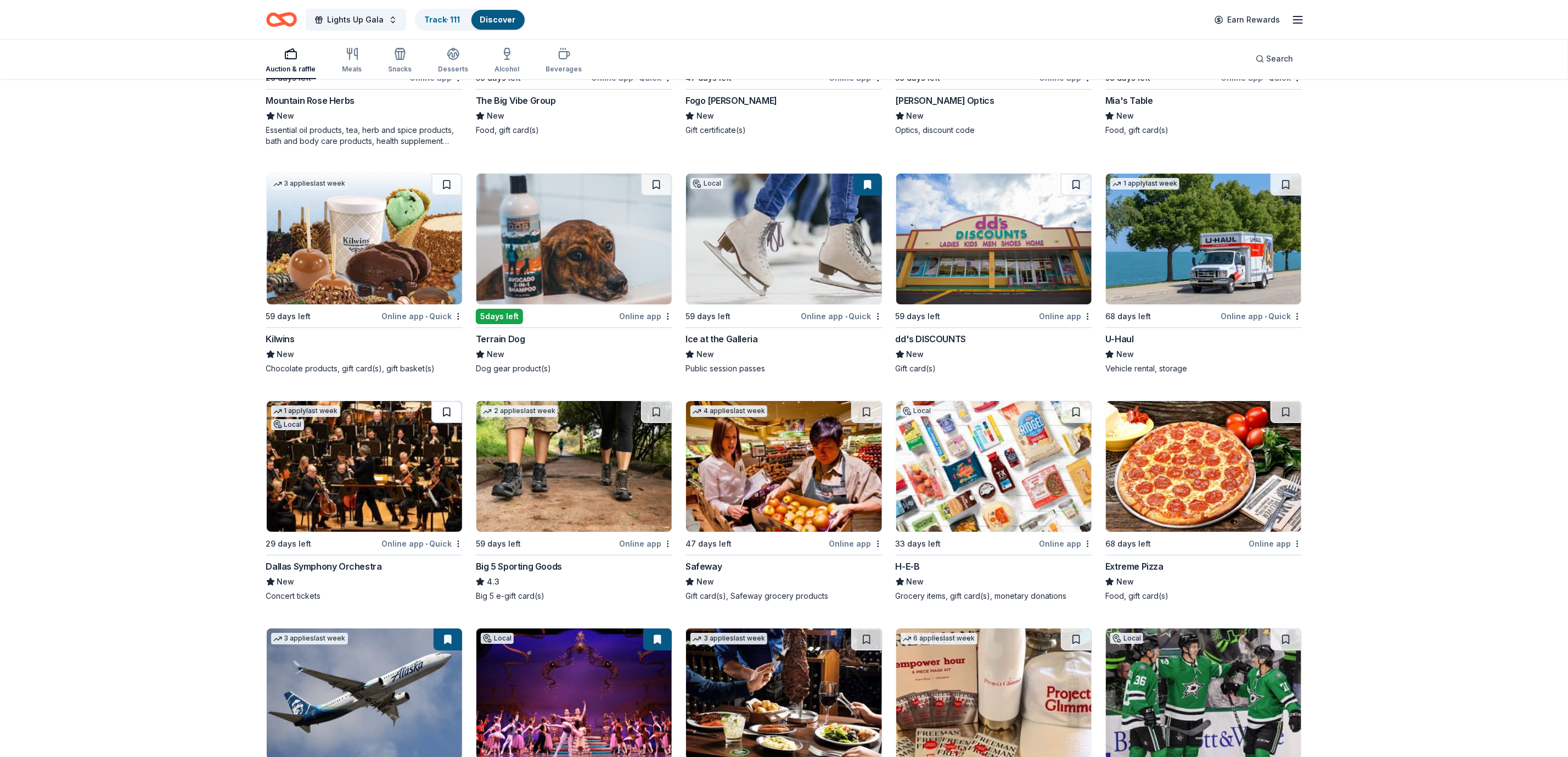
click at [439, 415] on button at bounding box center [447, 411] width 31 height 22
click at [661, 419] on button at bounding box center [657, 411] width 31 height 22
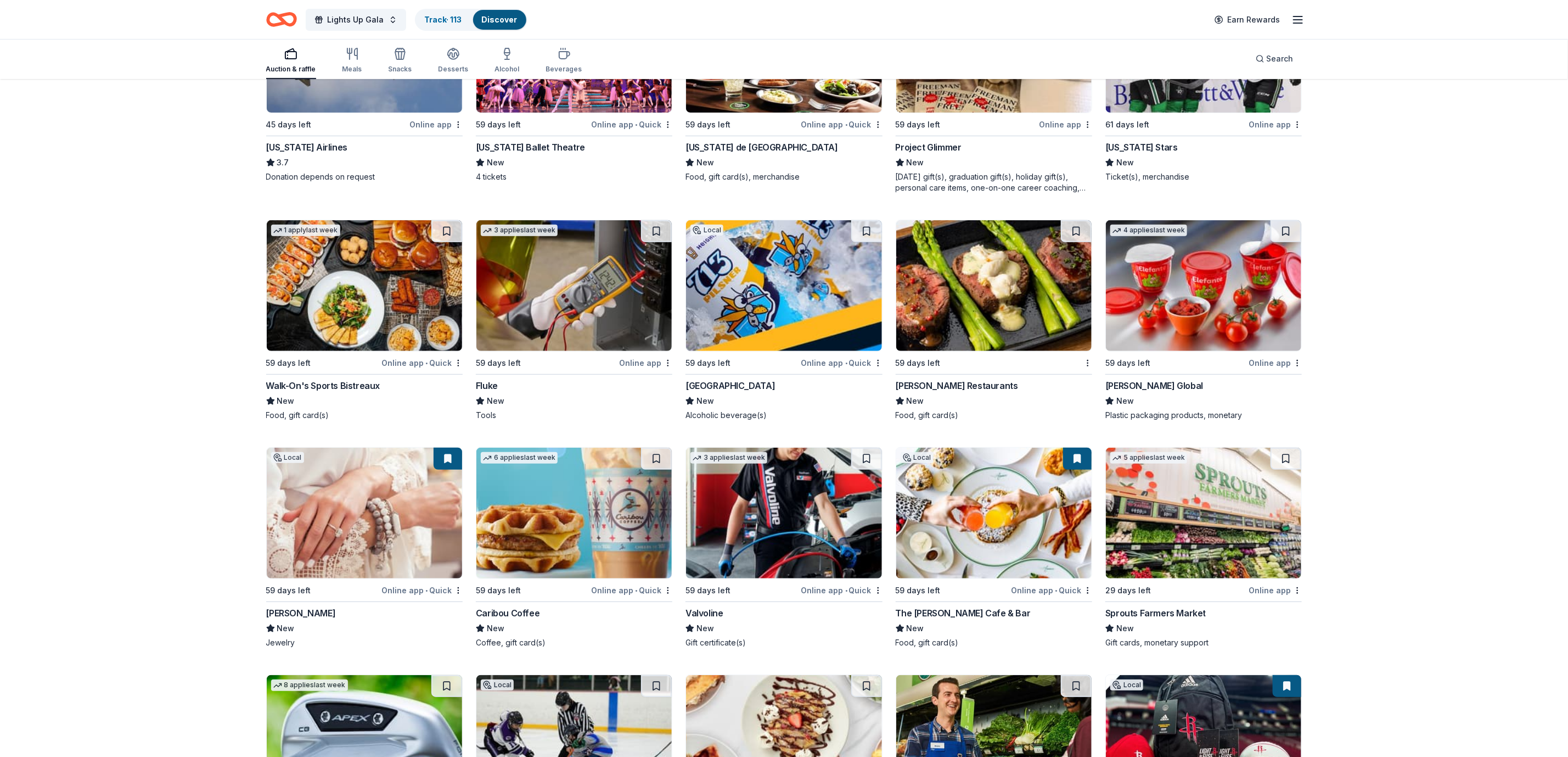
scroll to position [6558, 0]
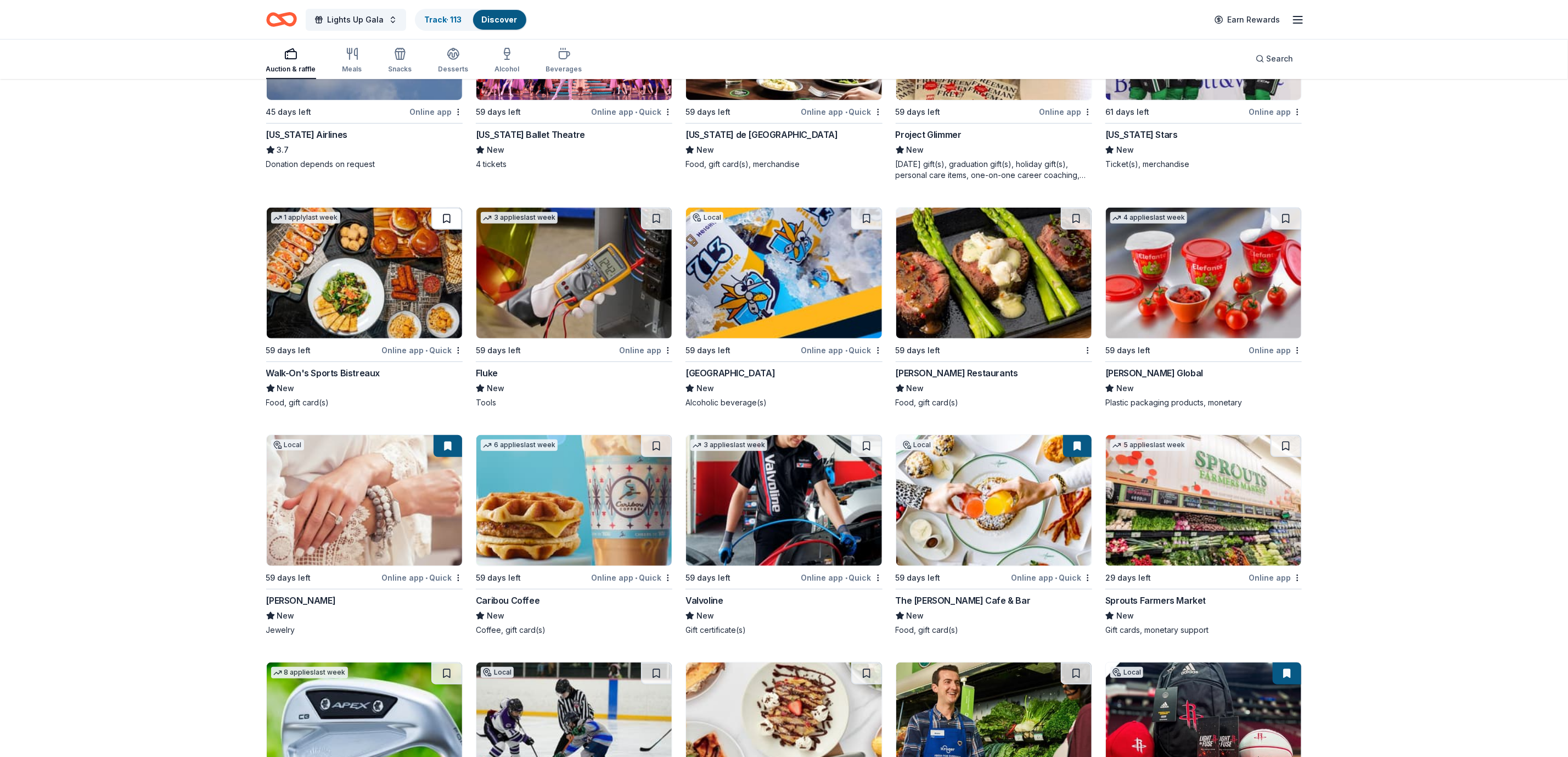
click at [453, 226] on button at bounding box center [447, 218] width 31 height 22
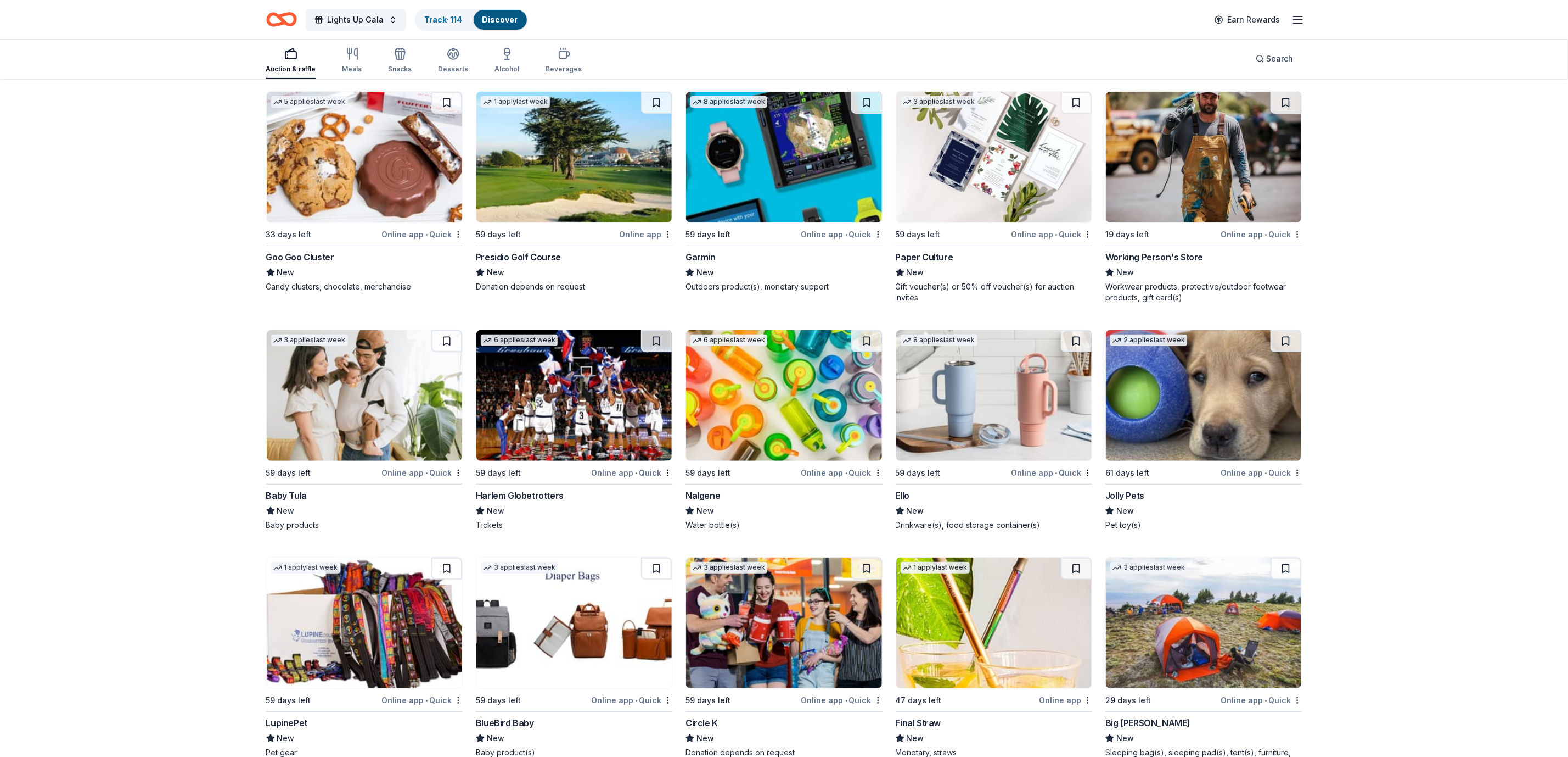
scroll to position [12645, 0]
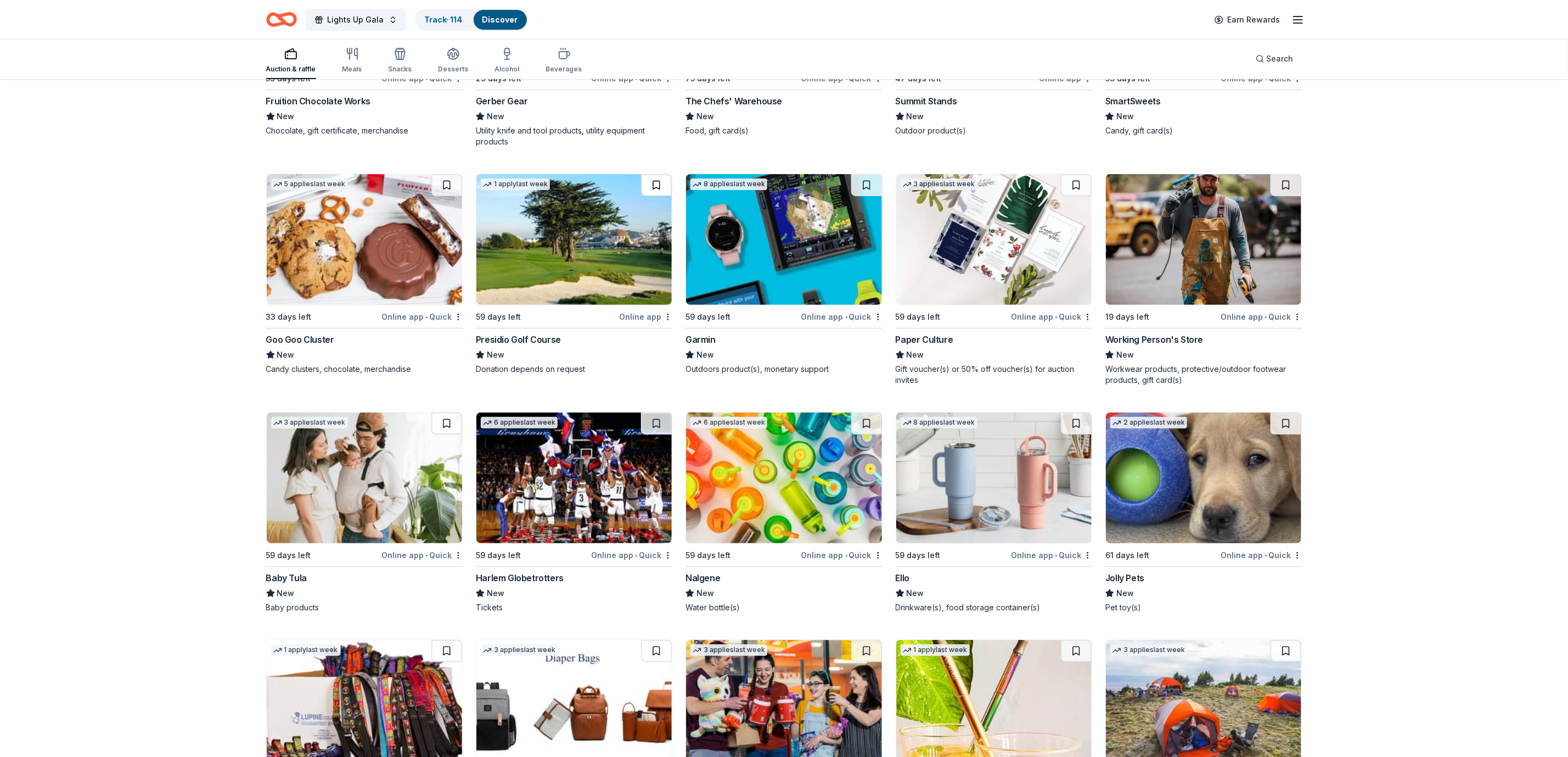
click at [656, 190] on button at bounding box center [657, 185] width 31 height 22
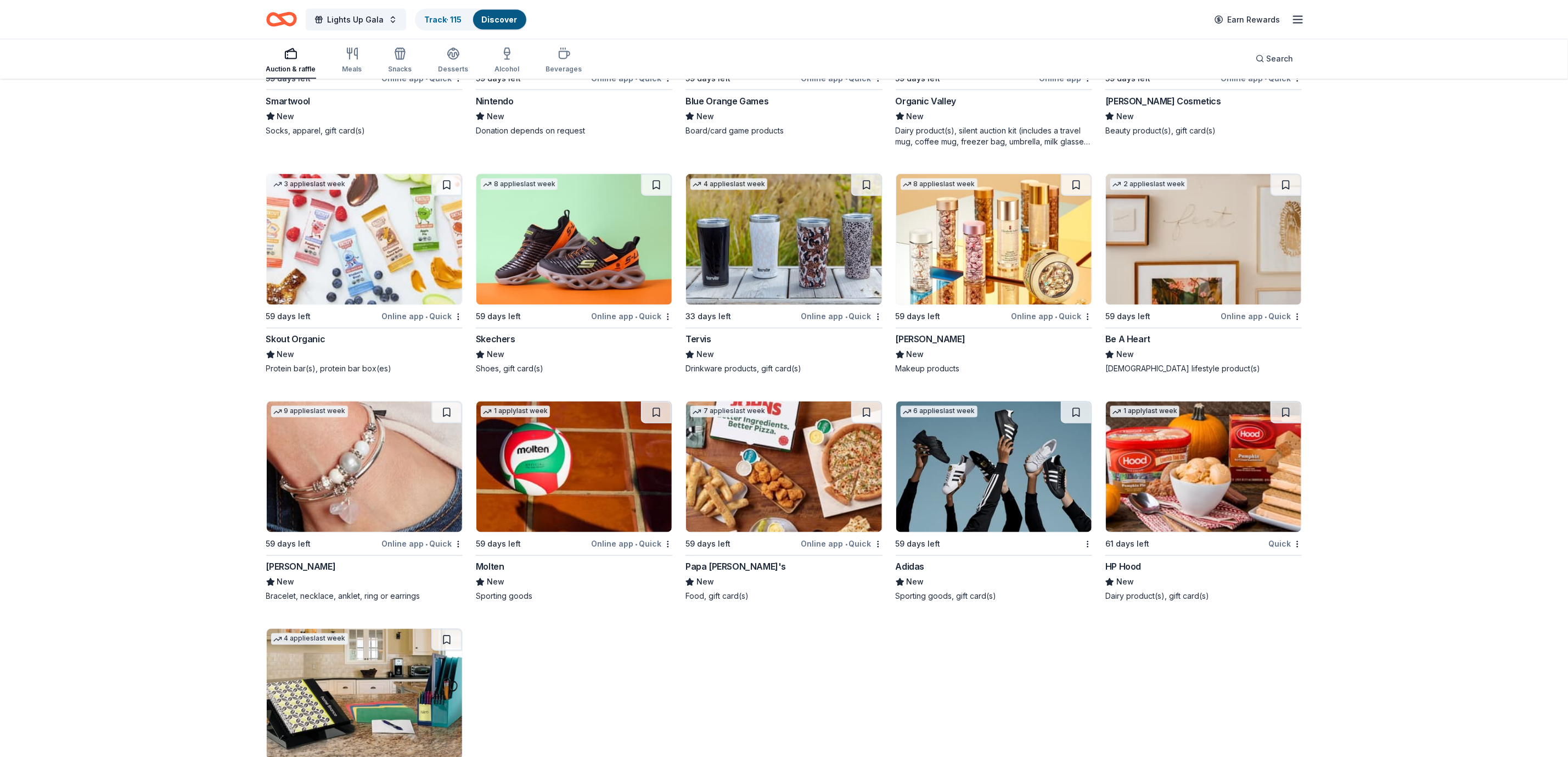
scroll to position [13912, 0]
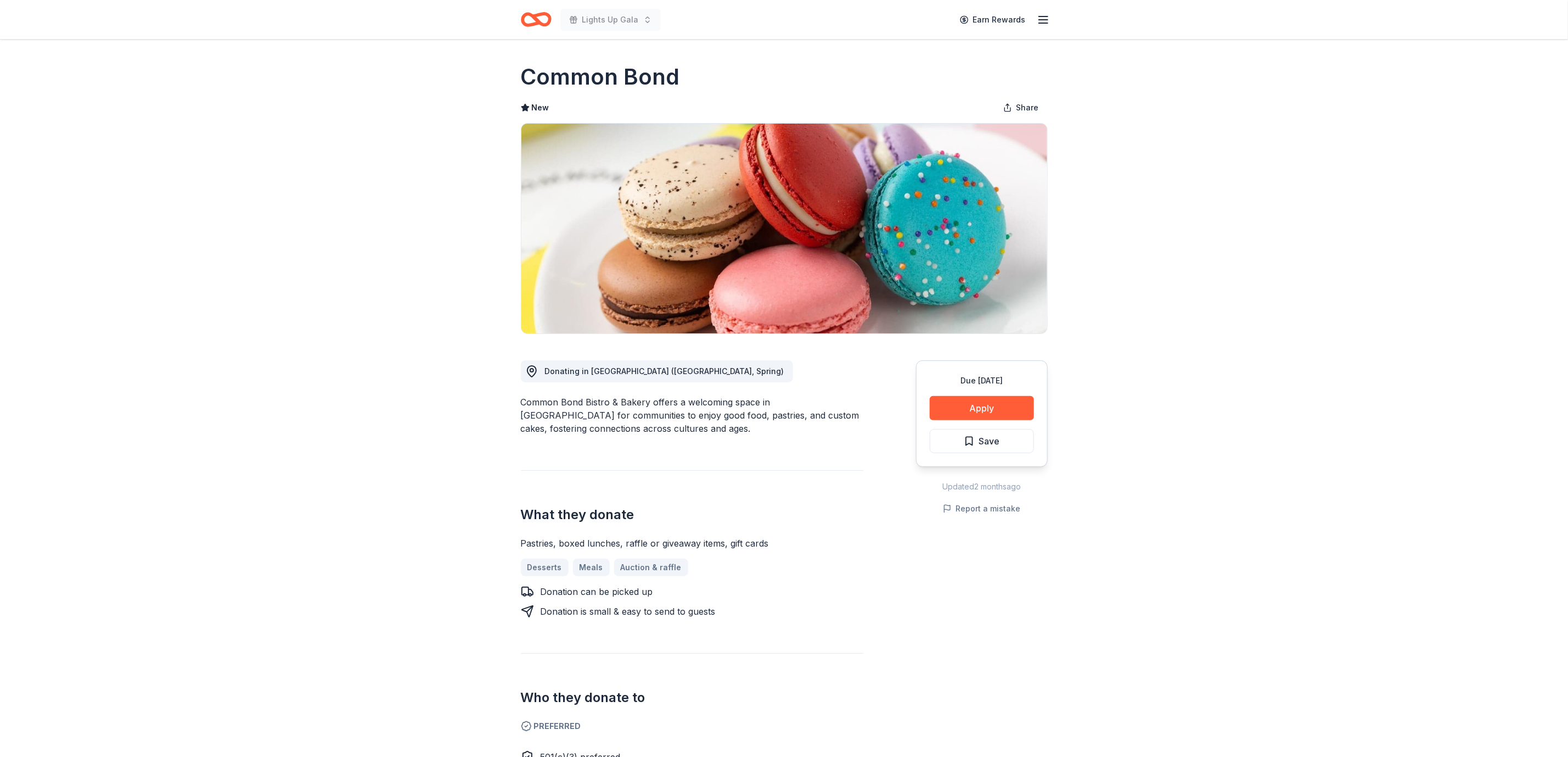
click at [682, 392] on div "Donating in [GEOGRAPHIC_DATA] ([GEOGRAPHIC_DATA], Spring) Common Bond Bistro & …" at bounding box center [691, 609] width 342 height 551
click at [682, 392] on div "Donating in TX (Houston, Spring) Common Bond Bistro & Bakery offers a welcoming…" at bounding box center [691, 609] width 342 height 551
click at [693, 407] on div "Common Bond Bistro & Bakery offers a welcoming space in Houston for communities…" at bounding box center [691, 415] width 342 height 39
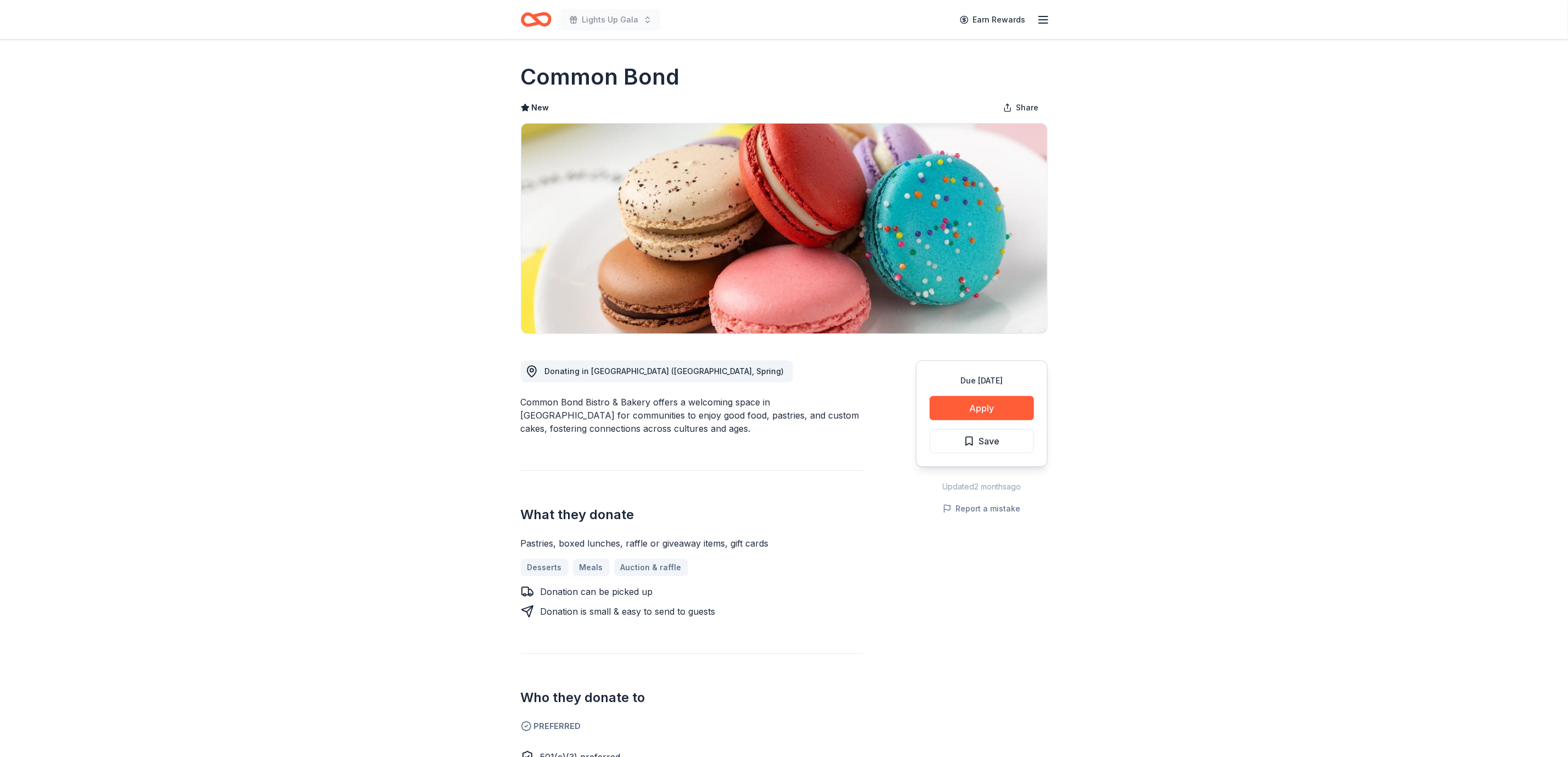
click at [693, 407] on div "Common Bond Bistro & Bakery offers a welcoming space in Houston for communities…" at bounding box center [691, 415] width 342 height 39
click at [999, 419] on button "Apply" at bounding box center [982, 408] width 105 height 25
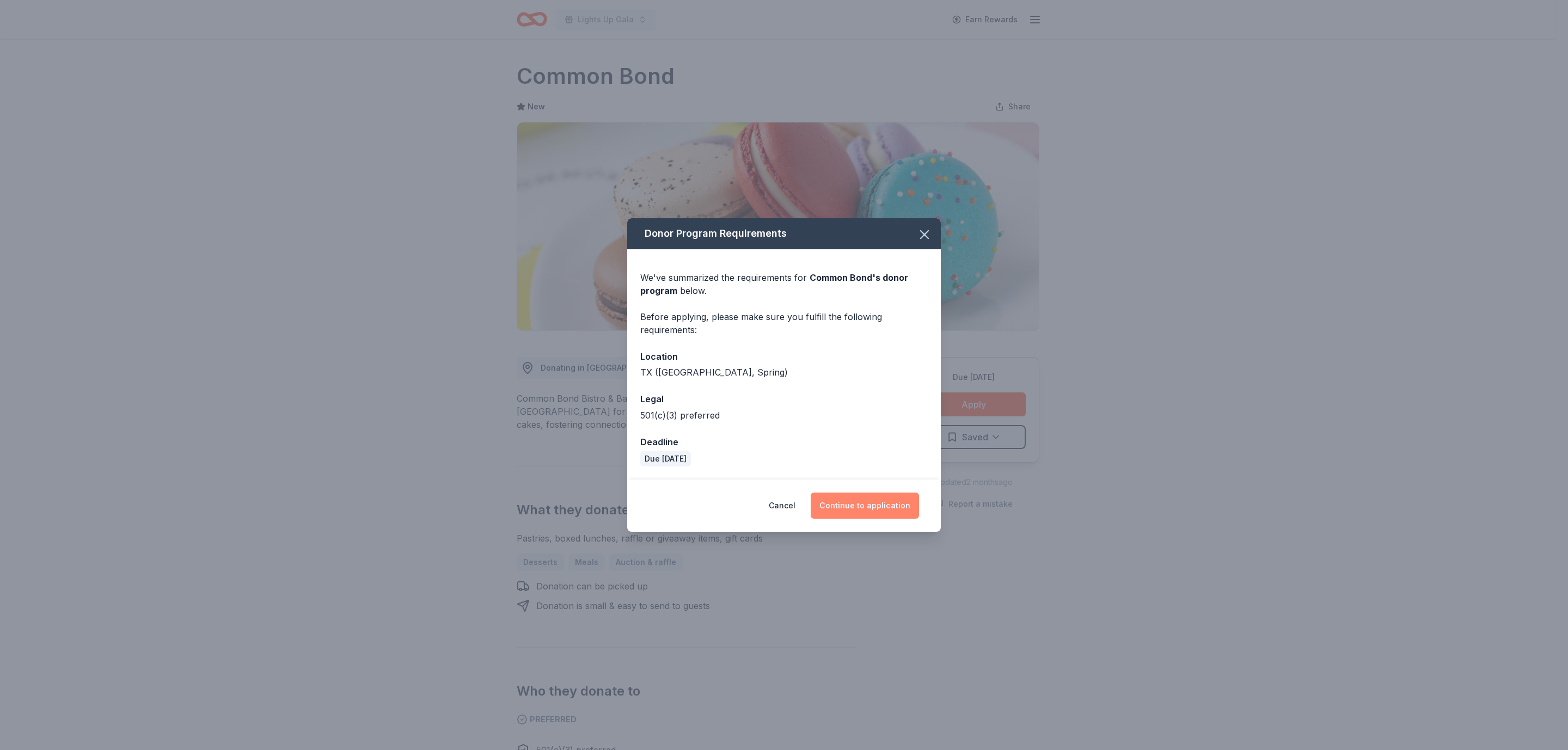
click at [891, 511] on button "Continue to application" at bounding box center [865, 505] width 109 height 26
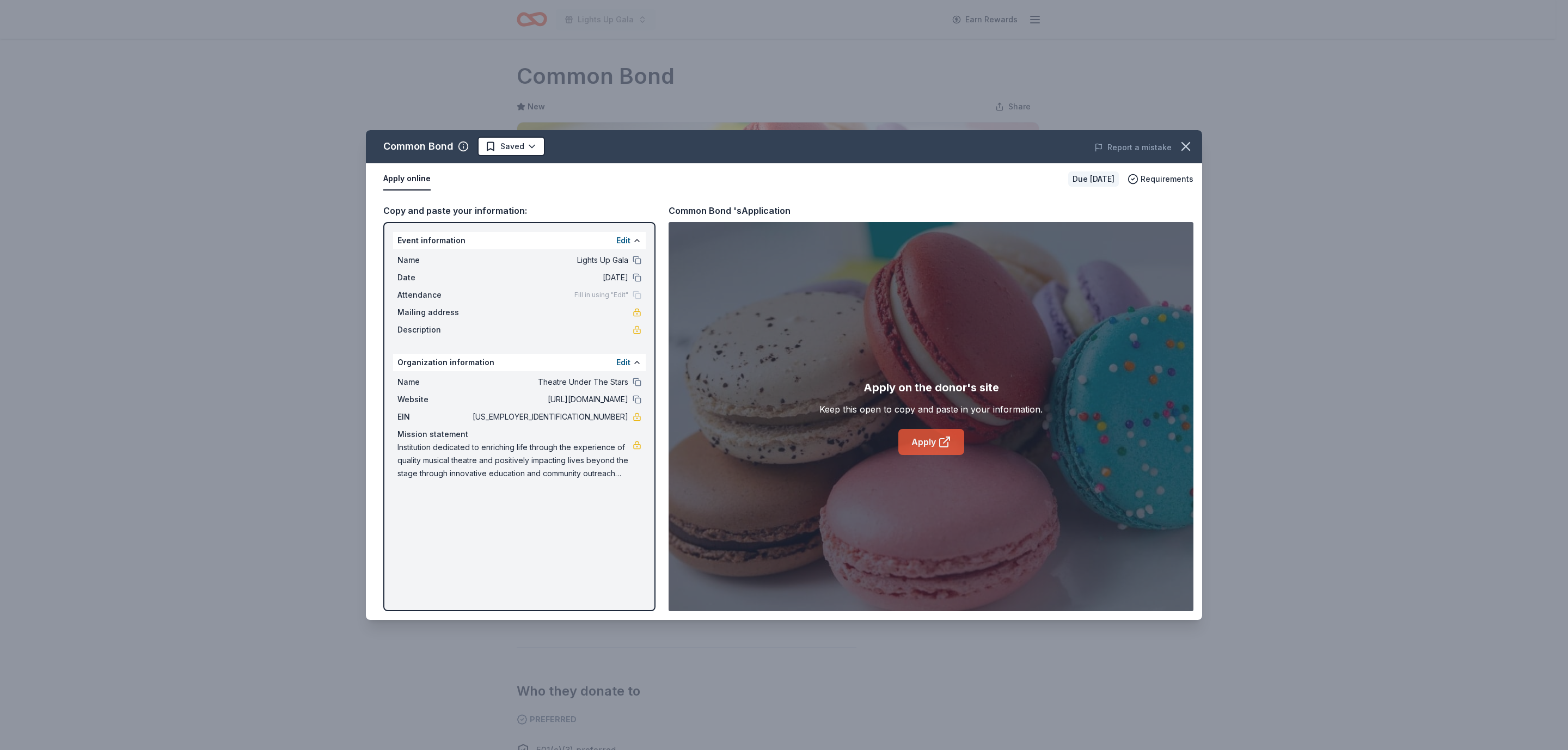
click at [956, 445] on link "Apply" at bounding box center [930, 441] width 66 height 26
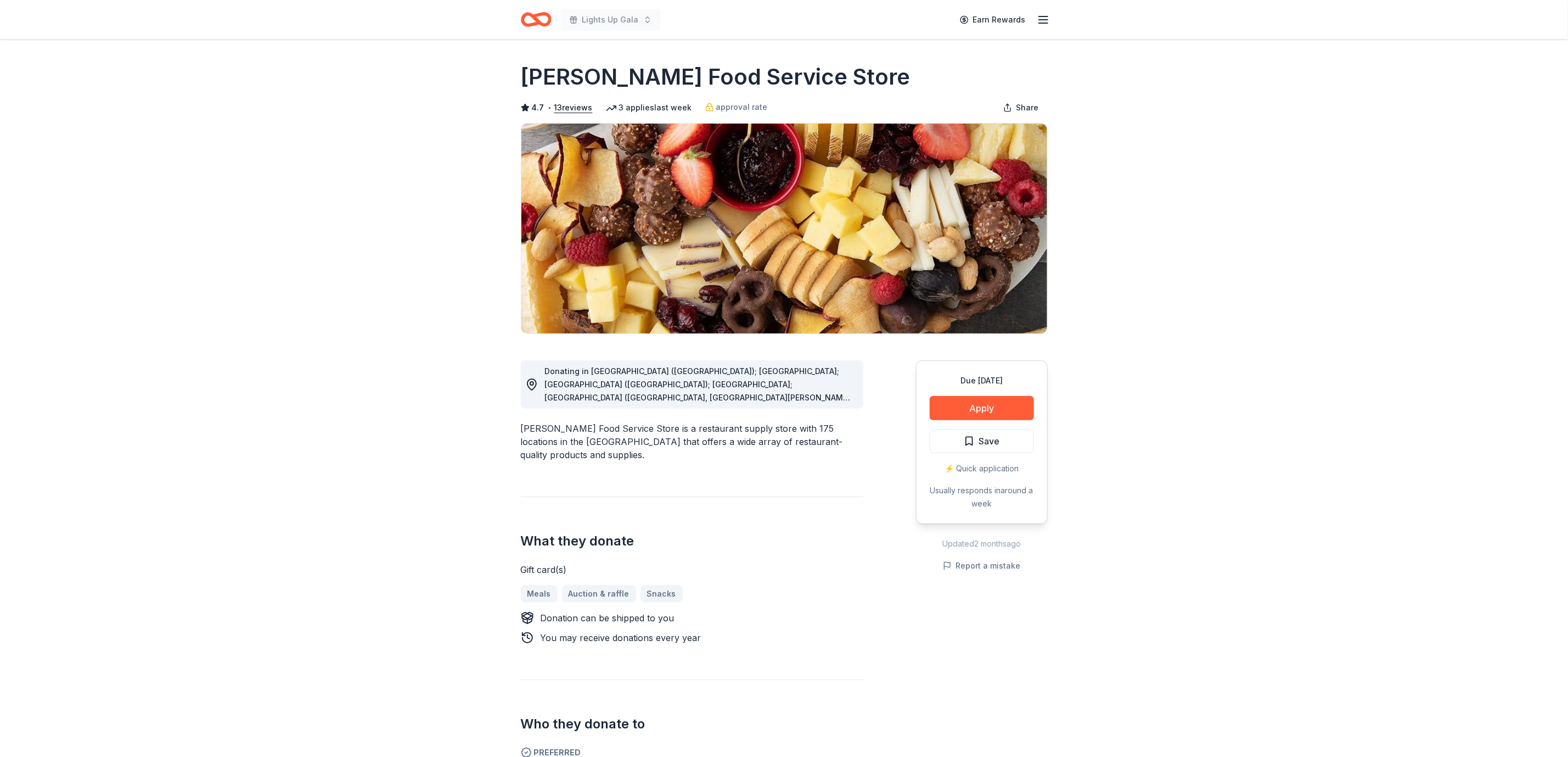
click at [637, 423] on div "Gordon Food Service Store is a restaurant supply store with 175 locations in th…" at bounding box center [691, 441] width 342 height 39
drag, startPoint x: 637, startPoint y: 423, endPoint x: 641, endPoint y: 458, distance: 35.2
click at [641, 458] on div "Donating in AL (Huntsville); FL; GA (Lithia Springs); IL; IN (Elkhart, Fort Way…" at bounding box center [691, 702] width 342 height 738
click at [570, 71] on h1 "Gordon Food Service Store" at bounding box center [715, 77] width 390 height 31
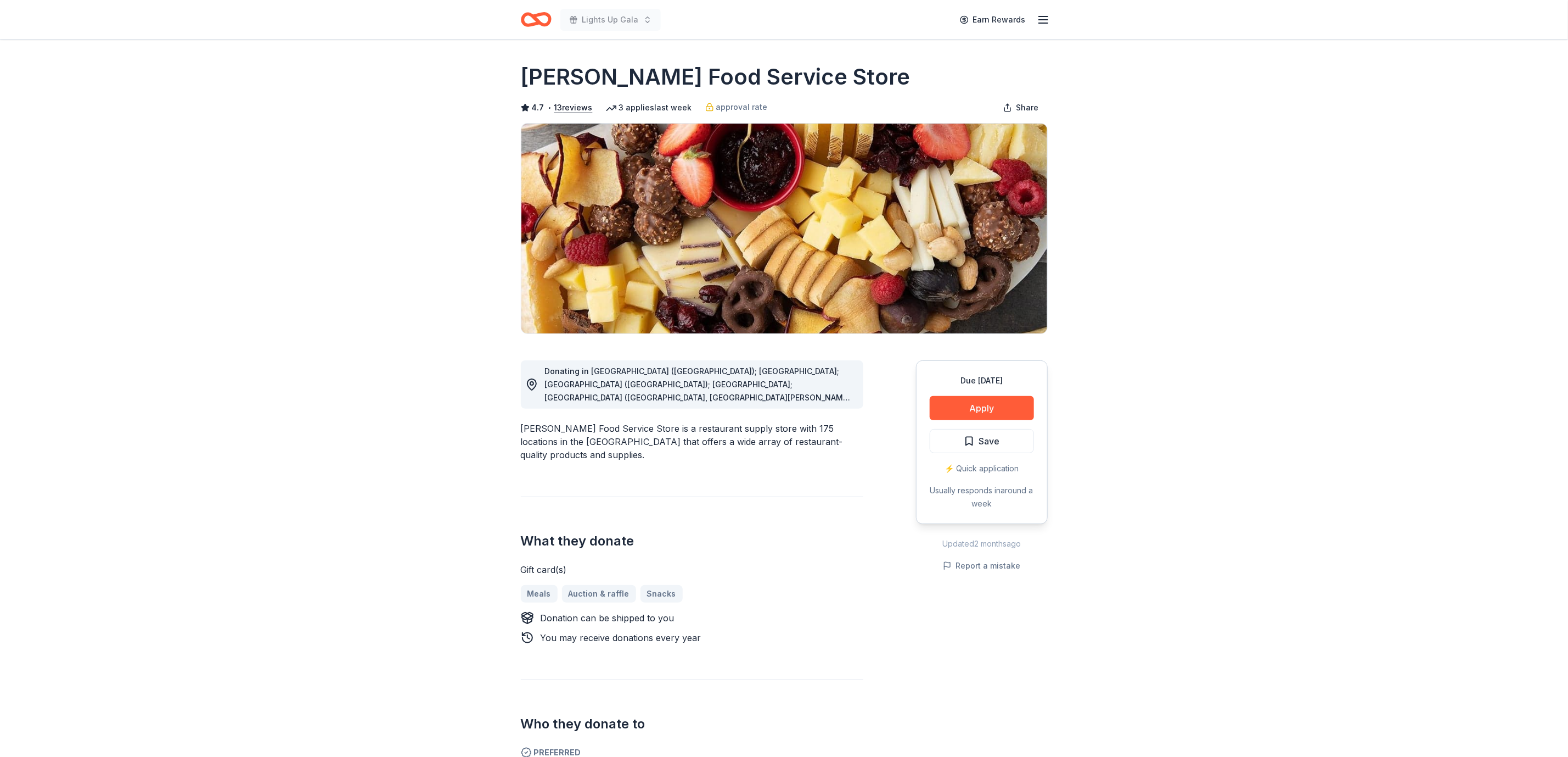
click at [570, 71] on h1 "Gordon Food Service Store" at bounding box center [715, 77] width 390 height 31
drag, startPoint x: 570, startPoint y: 71, endPoint x: 723, endPoint y: 35, distance: 157.2
click at [601, 65] on h1 "Gordon Food Service Store" at bounding box center [715, 77] width 390 height 31
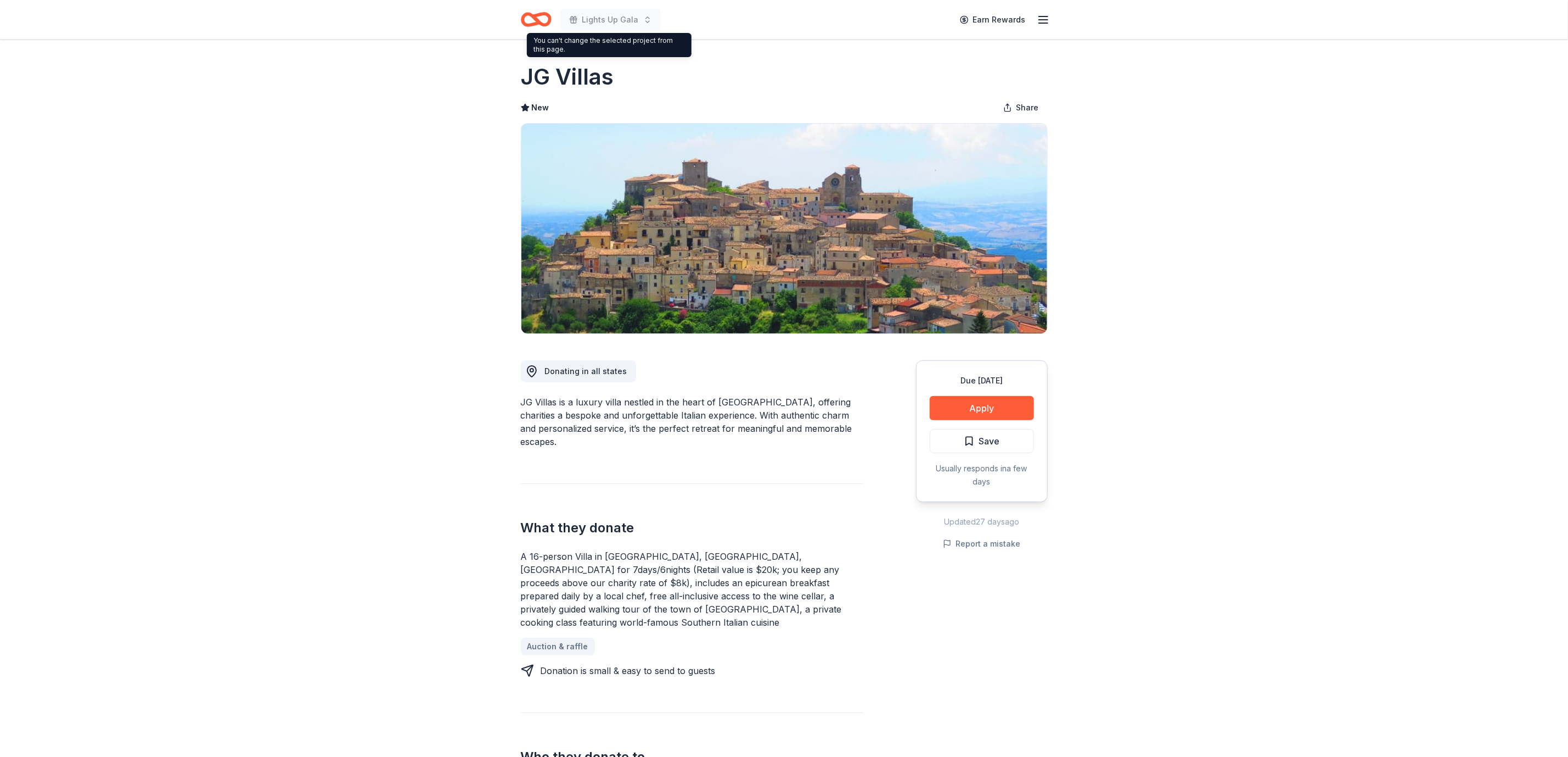
click at [531, 32] on icon "Home" at bounding box center [536, 20] width 31 height 26
click at [531, 22] on icon "Home" at bounding box center [536, 20] width 31 height 26
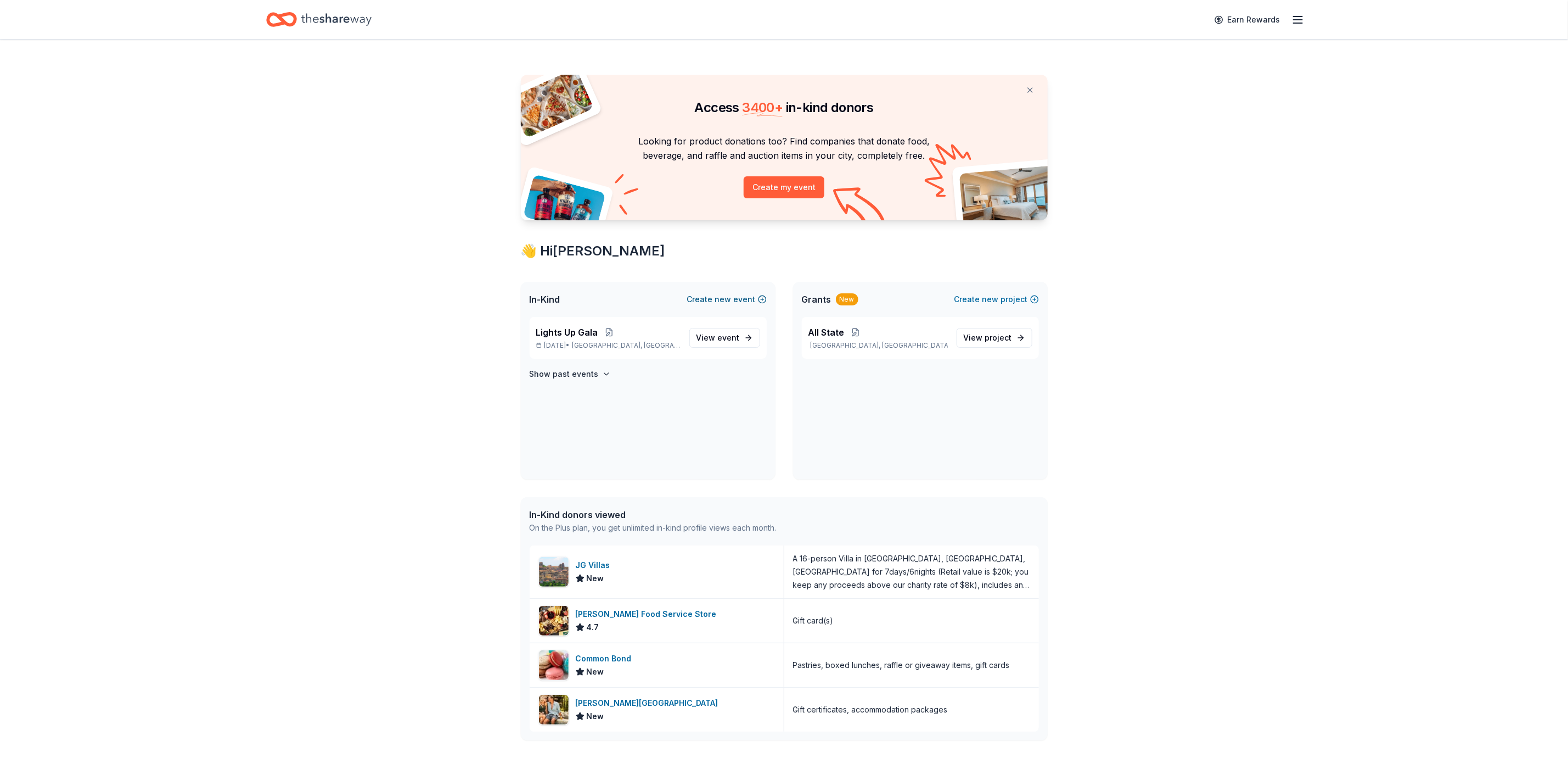
click at [713, 297] on button "Create new event" at bounding box center [726, 299] width 79 height 13
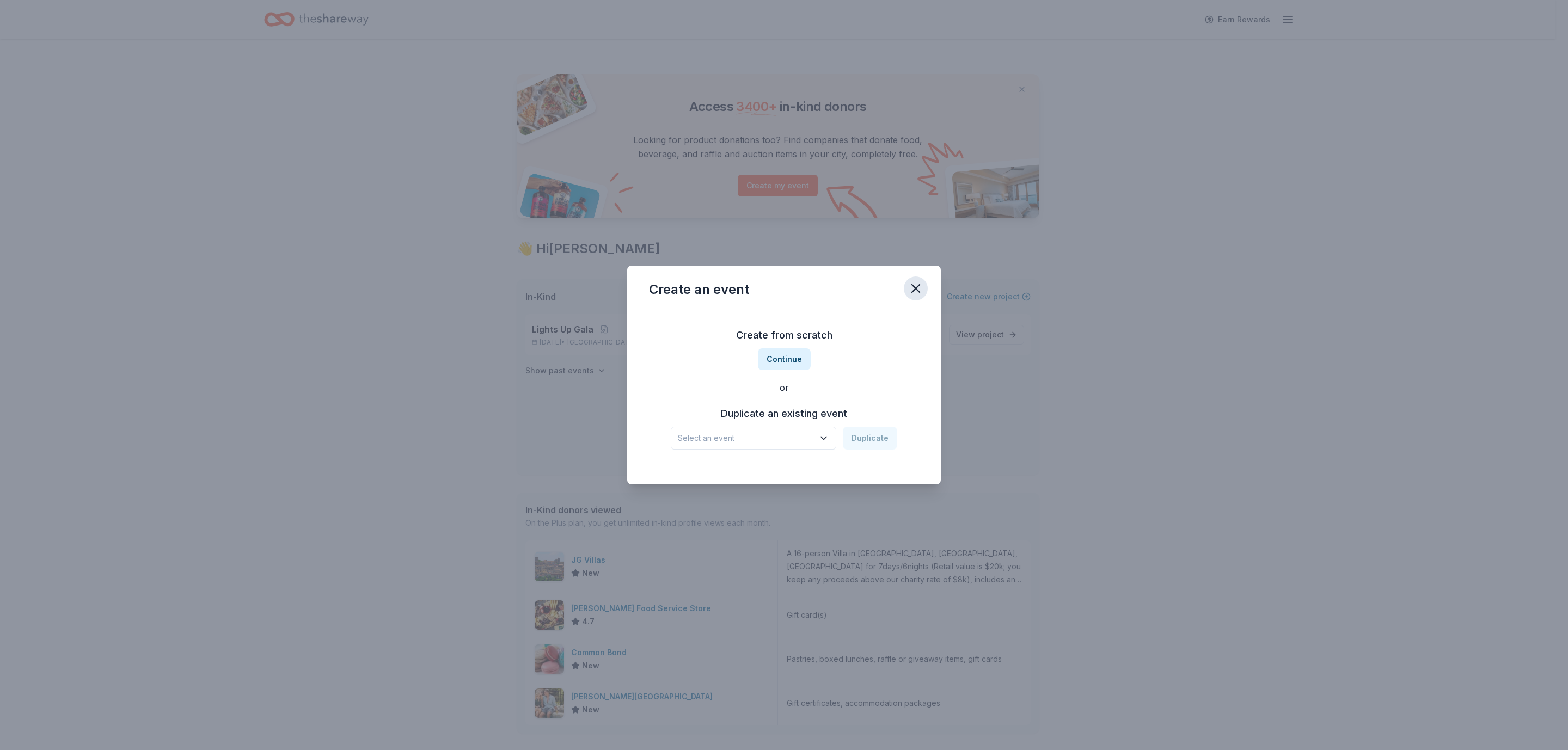
click at [918, 288] on icon "button" at bounding box center [915, 288] width 15 height 15
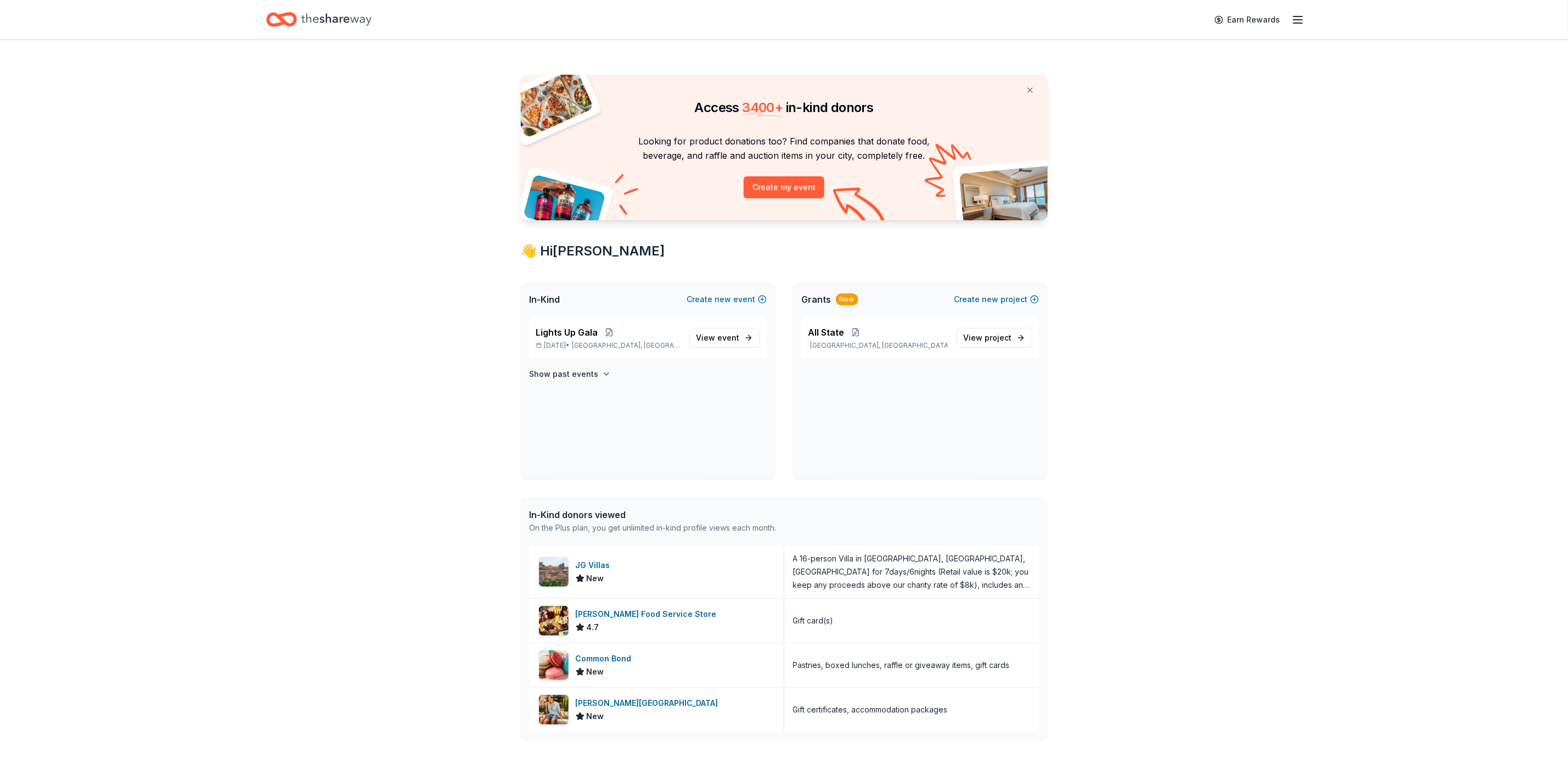
click at [1136, 290] on div "Access 3400 + in-kind donors Looking for product donations too? Find companies …" at bounding box center [784, 479] width 1568 height 880
click at [580, 325] on span "Lights Up Gala" at bounding box center [567, 332] width 62 height 13
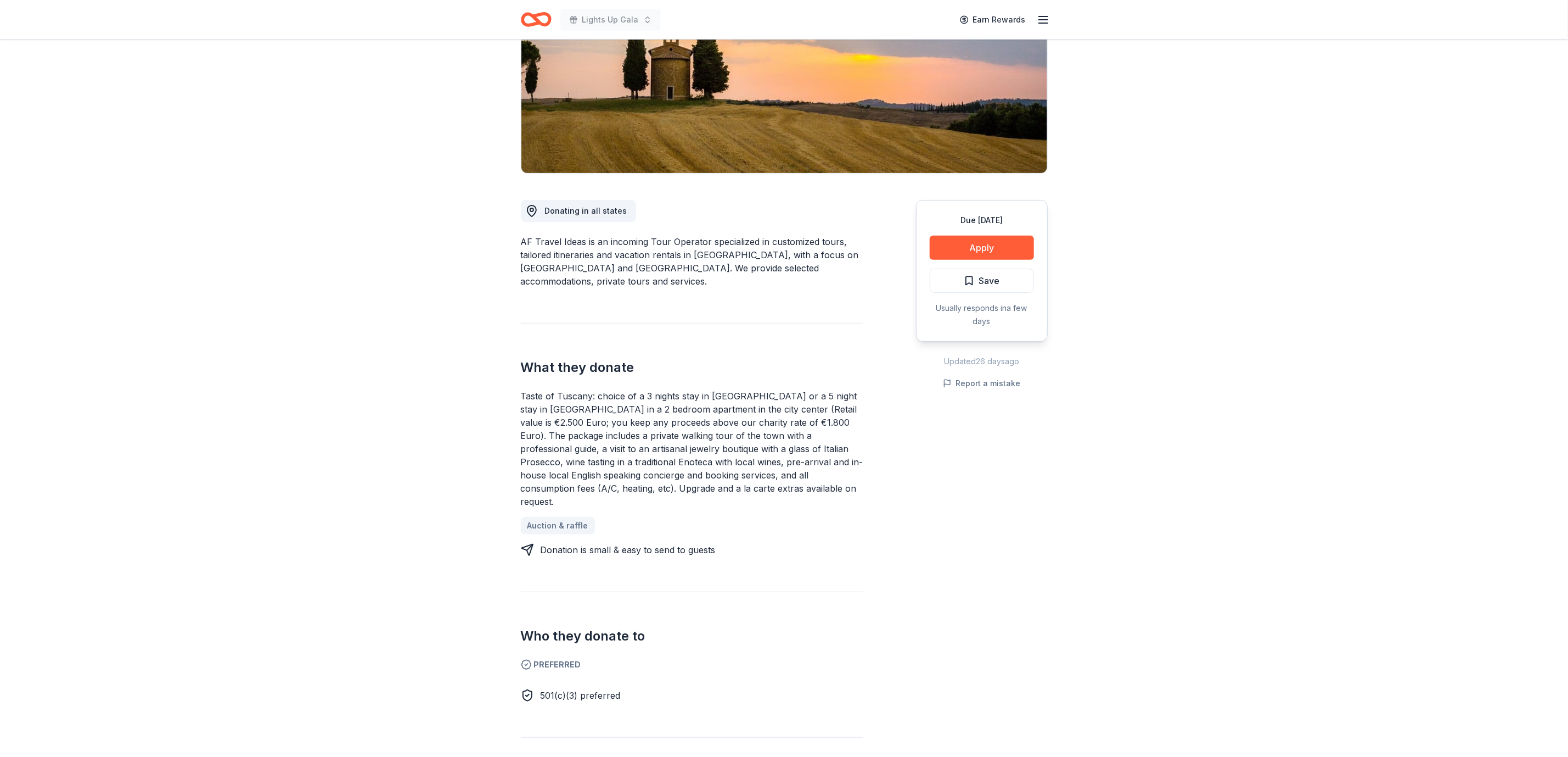
scroll to position [165, 0]
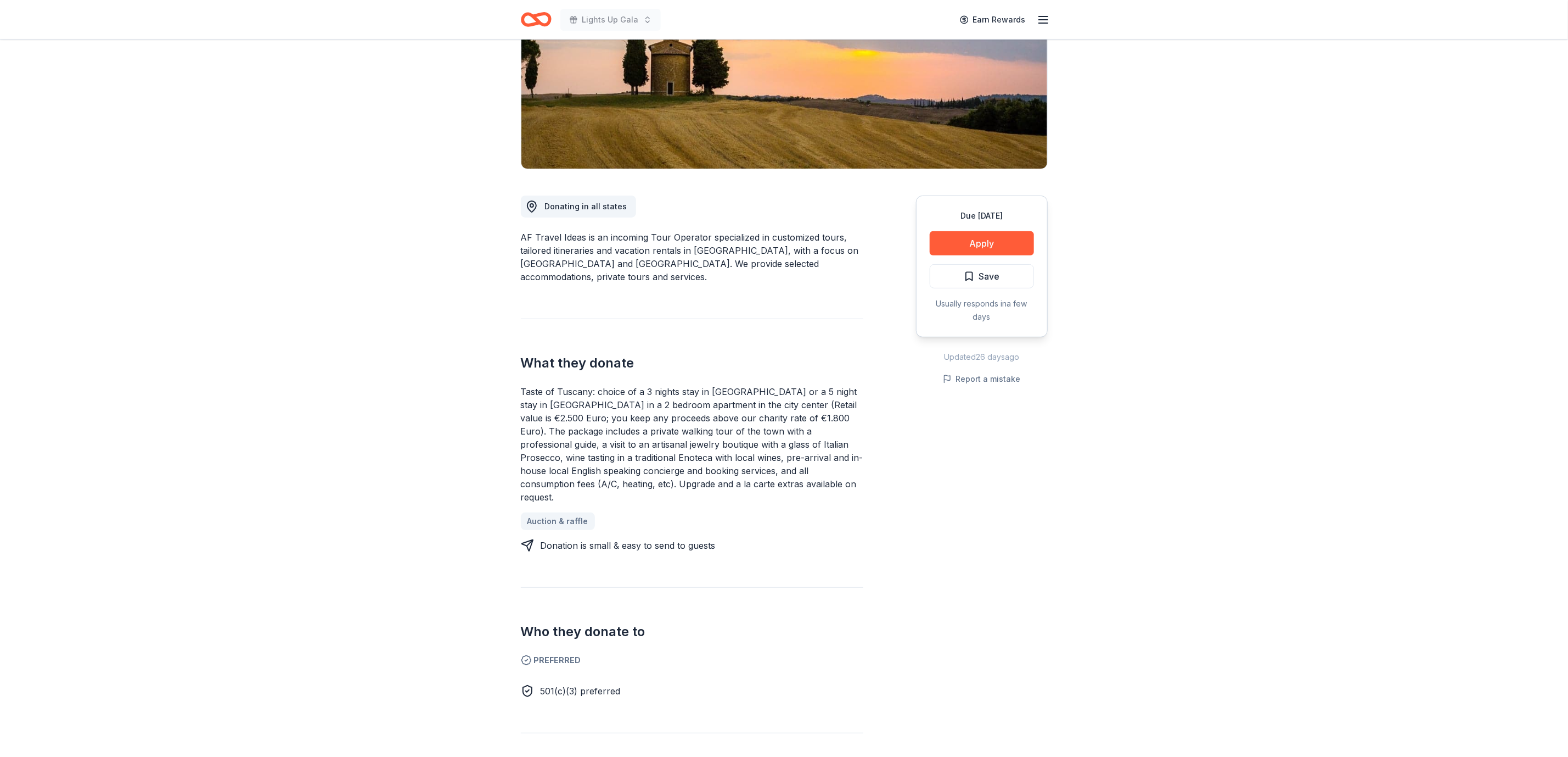
drag, startPoint x: 610, startPoint y: 383, endPoint x: 864, endPoint y: 394, distance: 254.2
click at [864, 394] on div "Donating in all states AF Travel Ideas is an incoming Tour Operator specialized…" at bounding box center [784, 494] width 527 height 650
click at [963, 246] on button "Apply" at bounding box center [982, 244] width 105 height 25
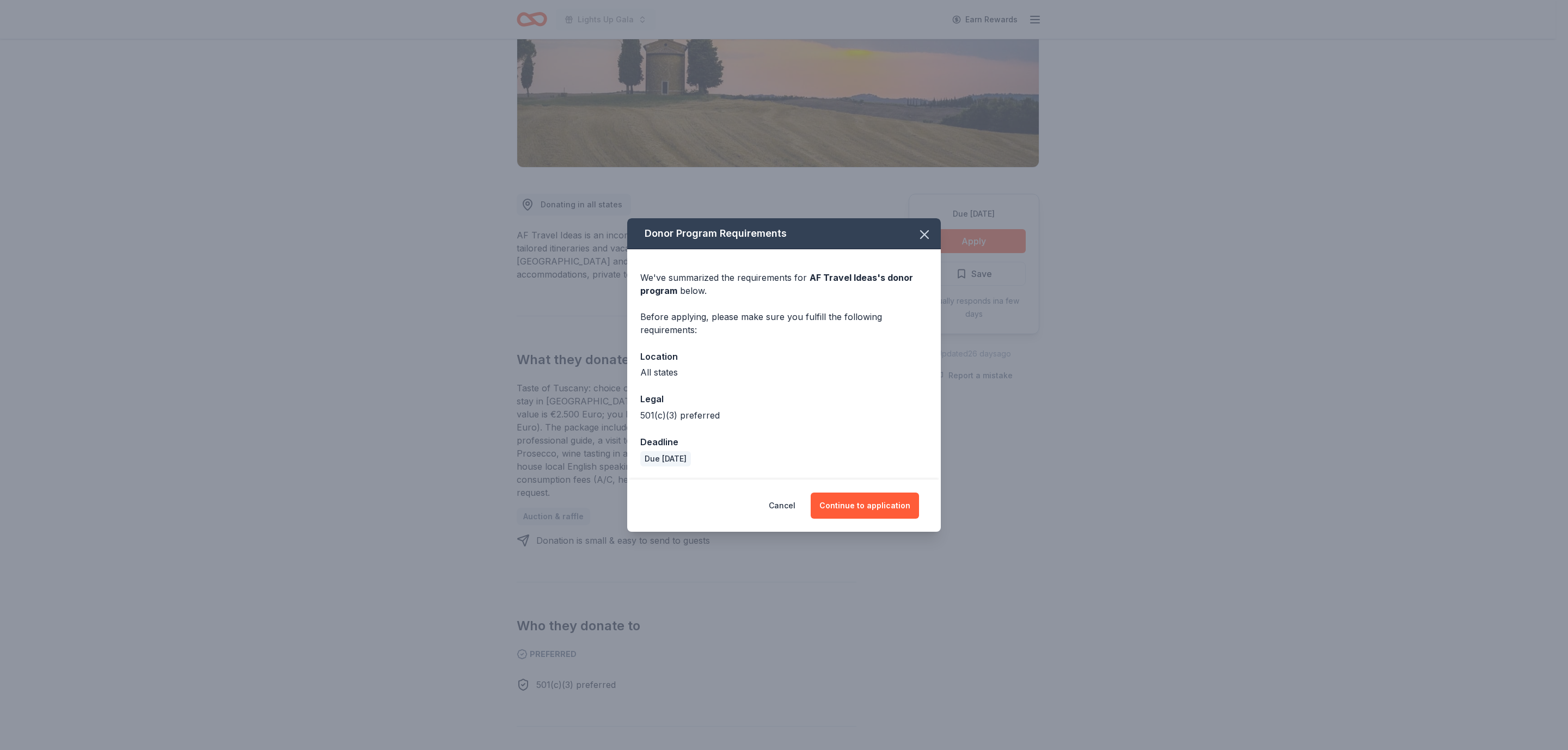
click at [883, 492] on div "Cancel Continue to application" at bounding box center [784, 505] width 314 height 52
click at [883, 501] on button "Continue to application" at bounding box center [865, 505] width 109 height 26
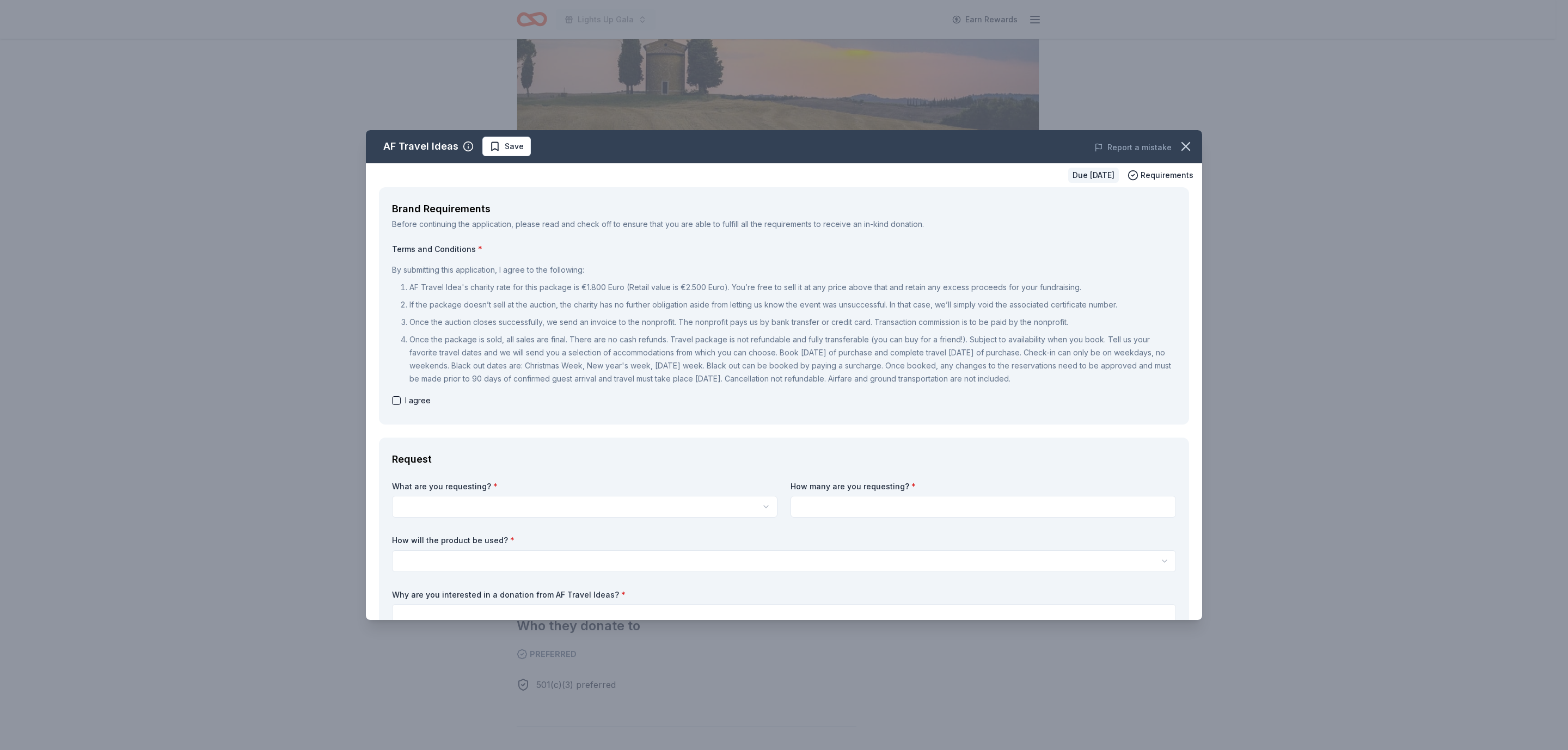
click at [551, 284] on p "AF Travel Idea's charity rate for this package is €1.800 Euro (Retail value is …" at bounding box center [793, 288] width 767 height 13
drag, startPoint x: 551, startPoint y: 284, endPoint x: 649, endPoint y: 288, distance: 98.1
click at [642, 288] on p "AF Travel Idea's charity rate for this package is €1.800 Euro (Retail value is …" at bounding box center [793, 288] width 767 height 13
click at [1177, 165] on div "Due [DATE] Requirements" at bounding box center [784, 176] width 836 height 24
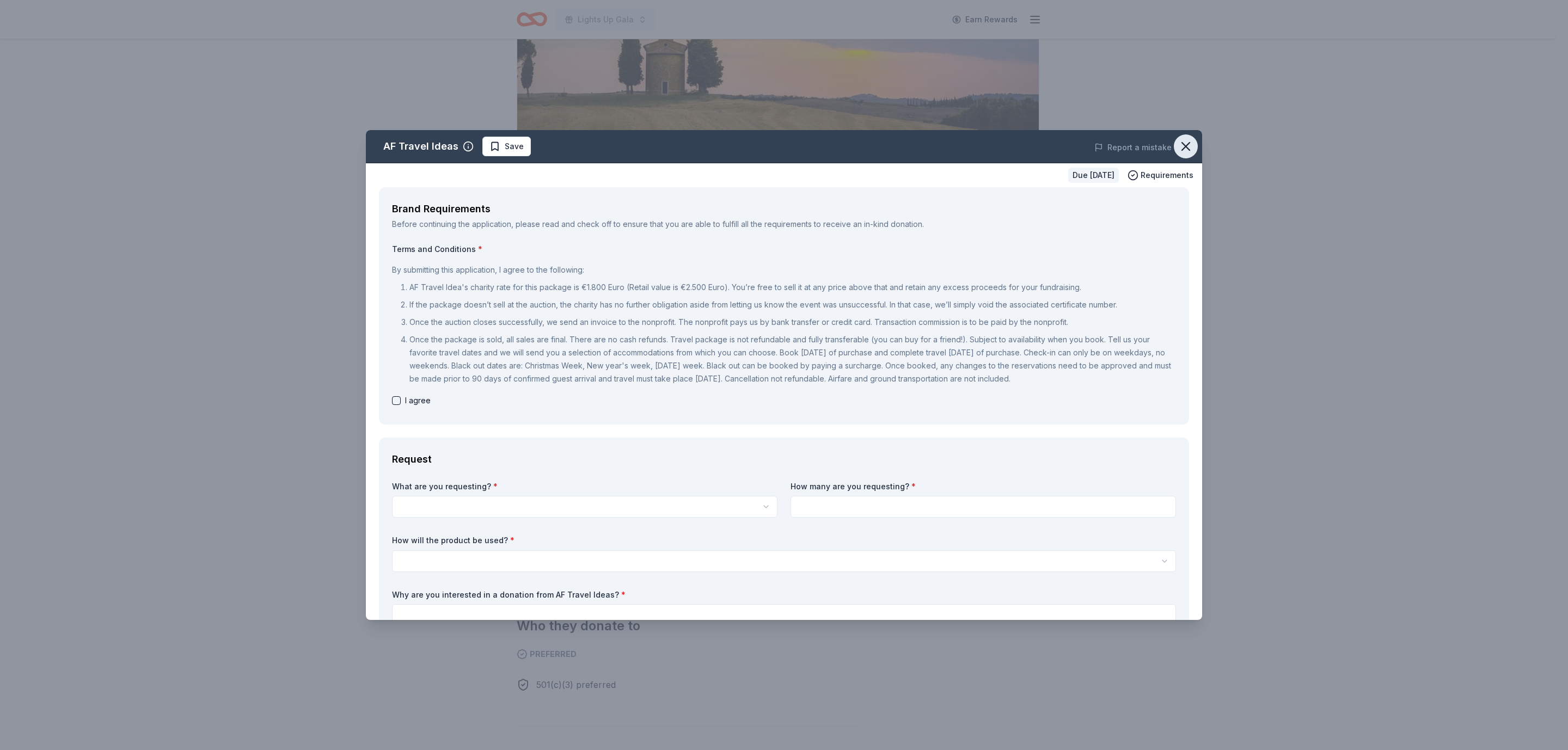
click at [1182, 149] on button "button" at bounding box center [1186, 147] width 24 height 24
